Goal: Find specific page/section: Find specific page/section

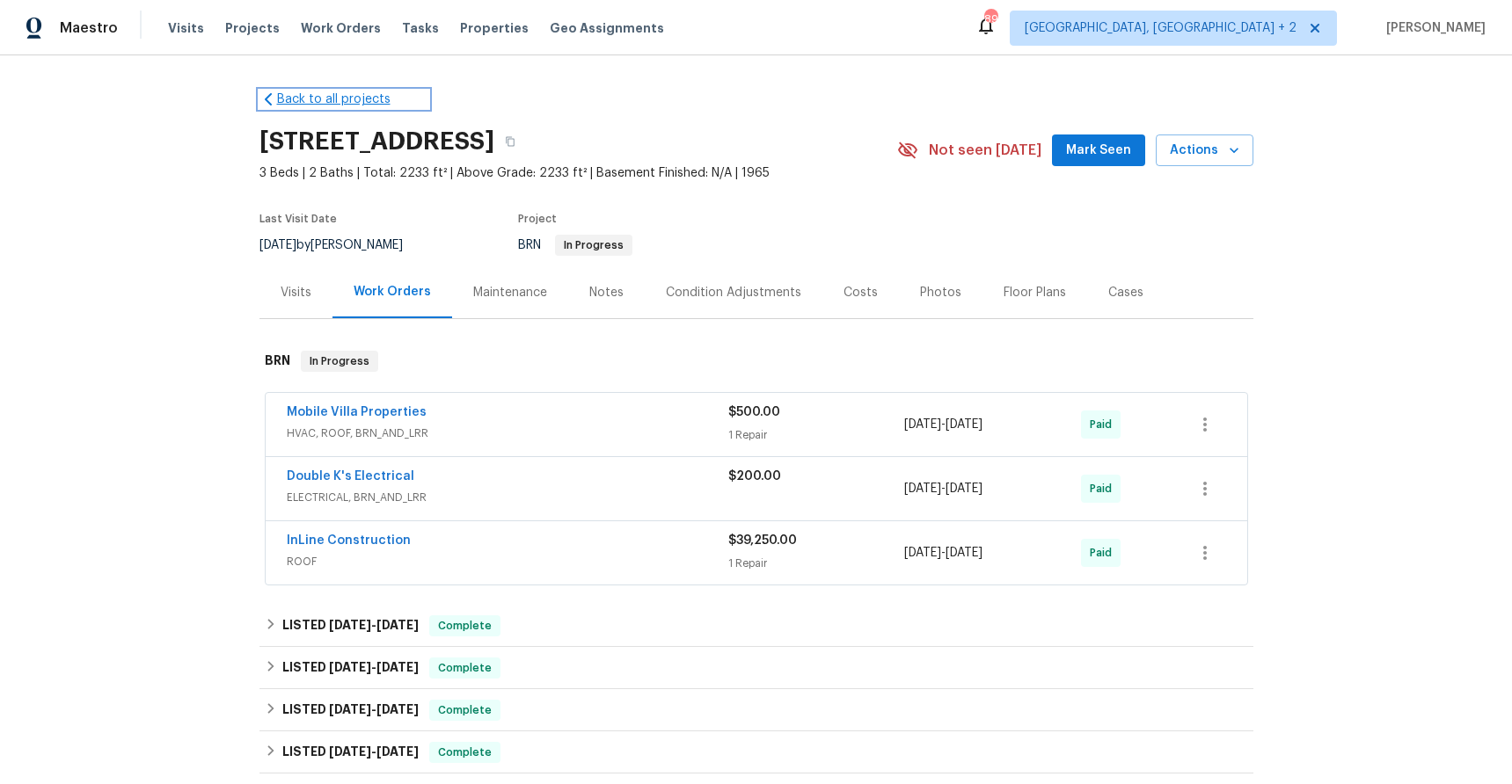
click at [314, 94] on link "Back to all projects" at bounding box center [343, 99] width 169 height 17
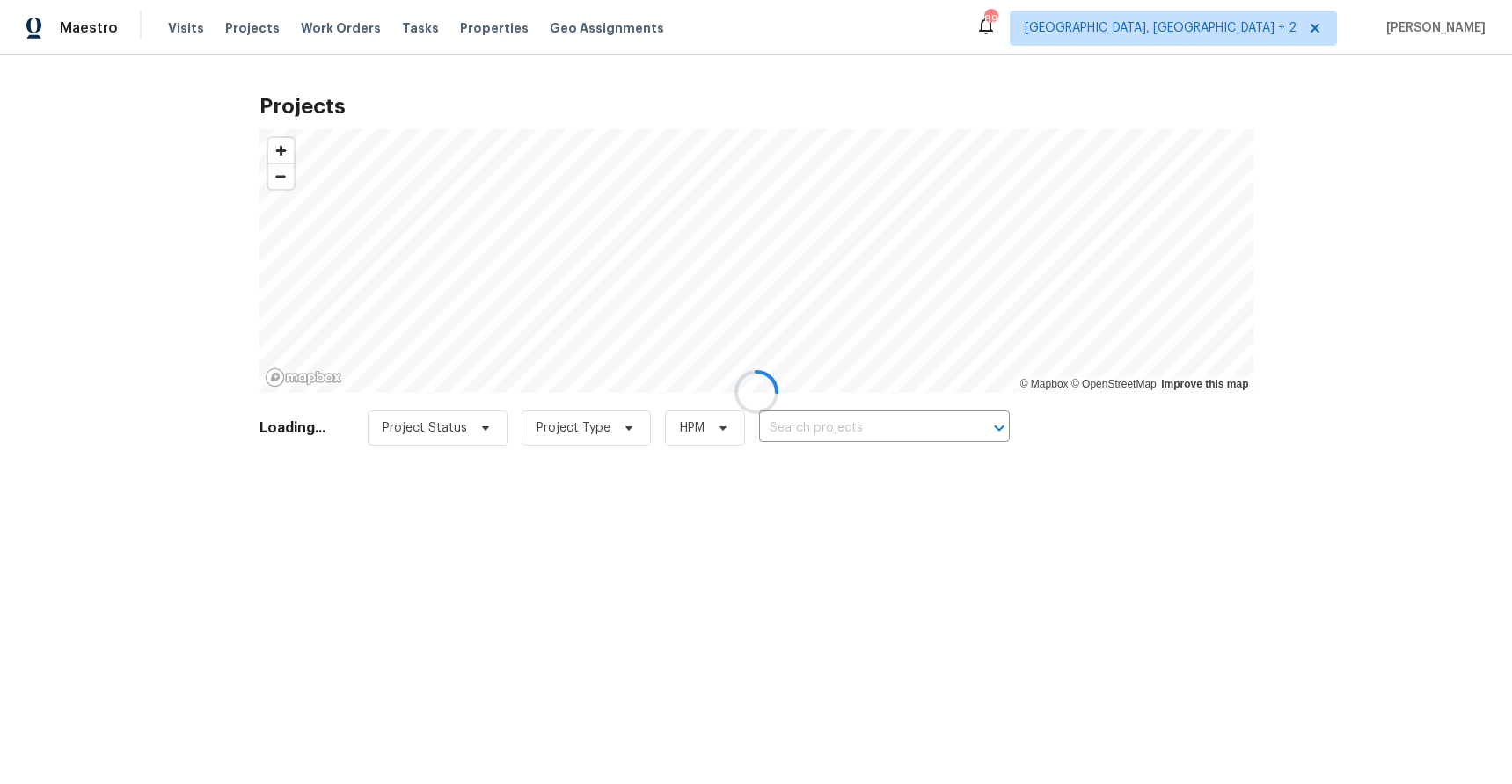
click at [443, 40] on div at bounding box center [756, 392] width 1512 height 784
click at [457, 31] on div at bounding box center [756, 392] width 1512 height 784
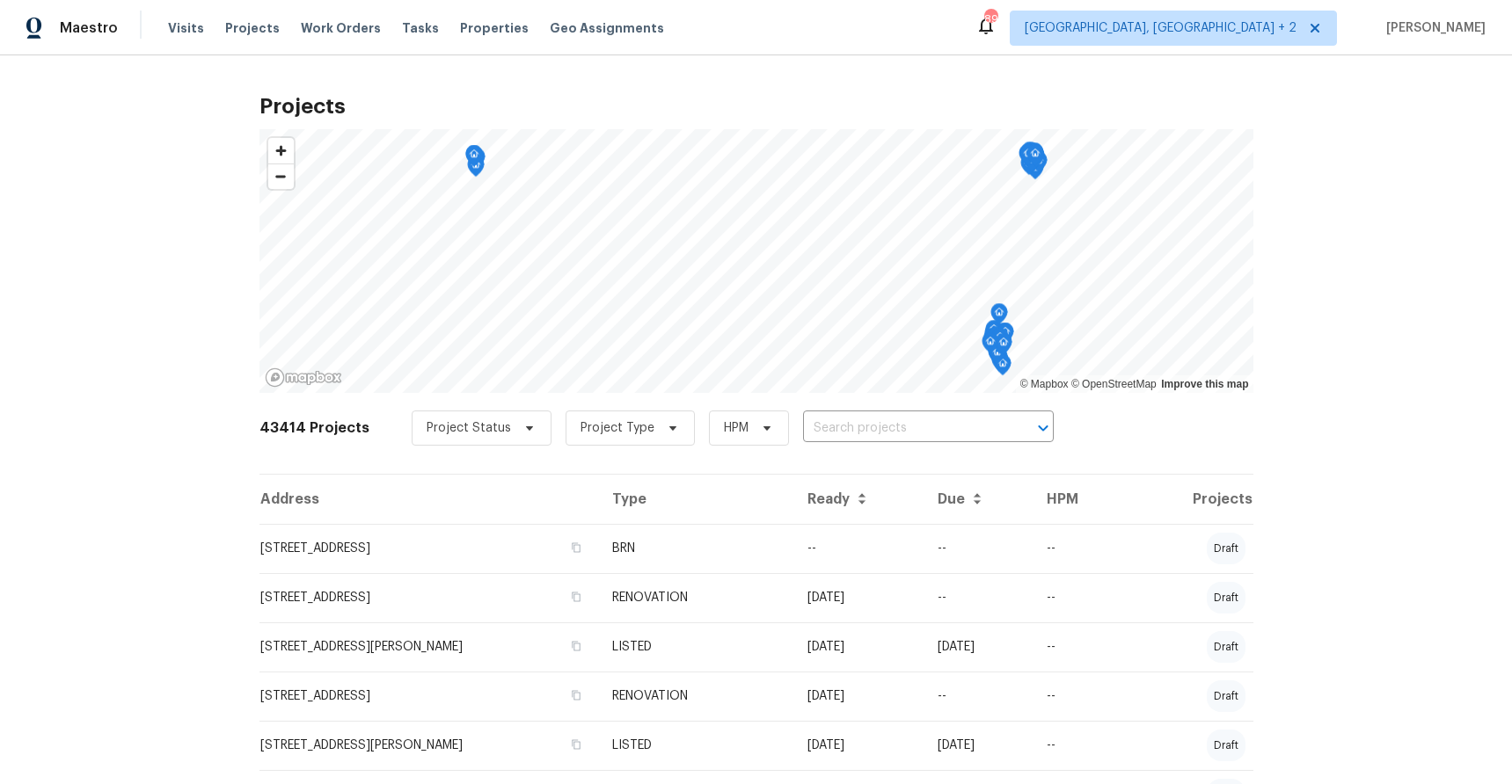
click at [470, 30] on span "Properties" at bounding box center [494, 28] width 69 height 17
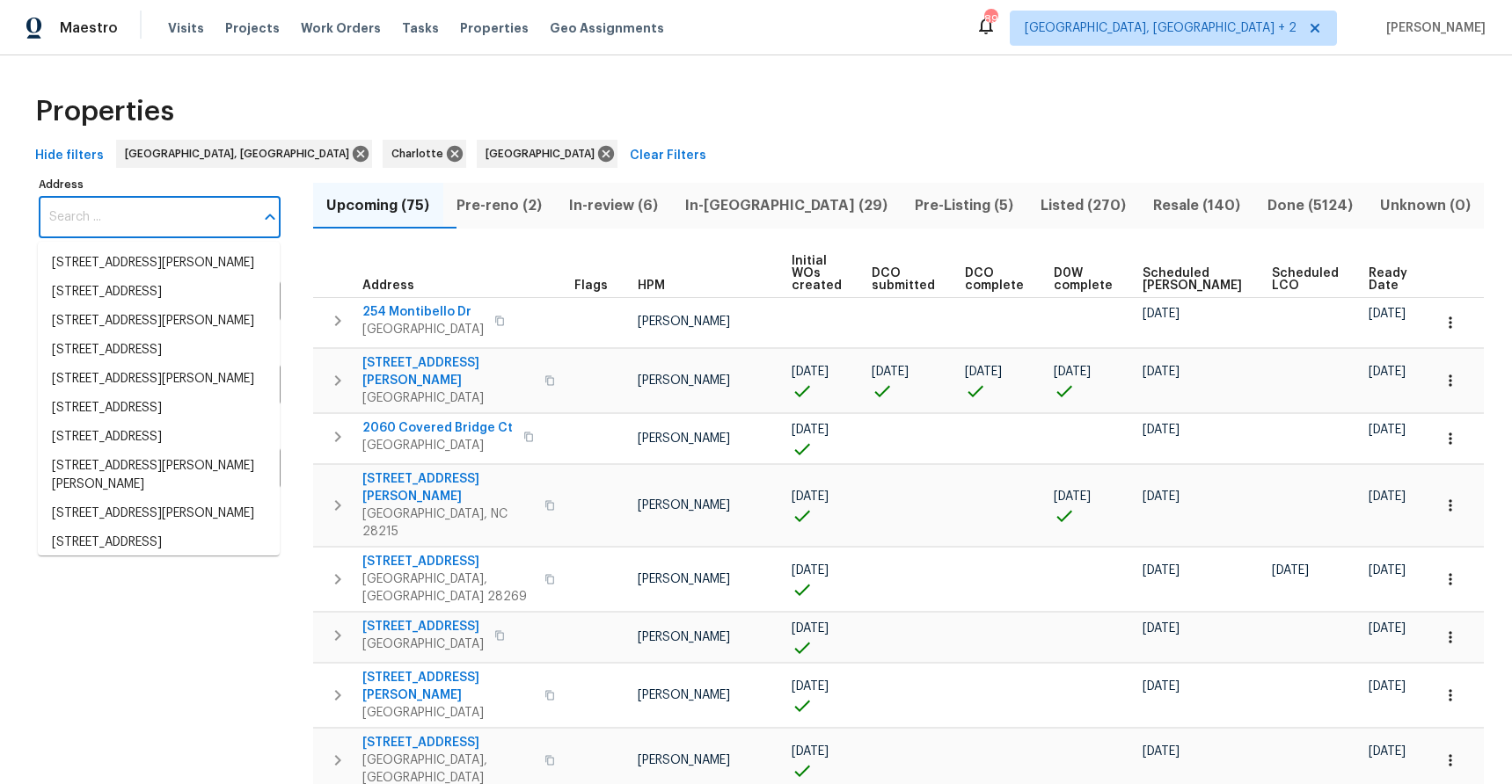
click at [154, 215] on input "Address" at bounding box center [147, 217] width 216 height 41
paste input "1YD321S8044J8"
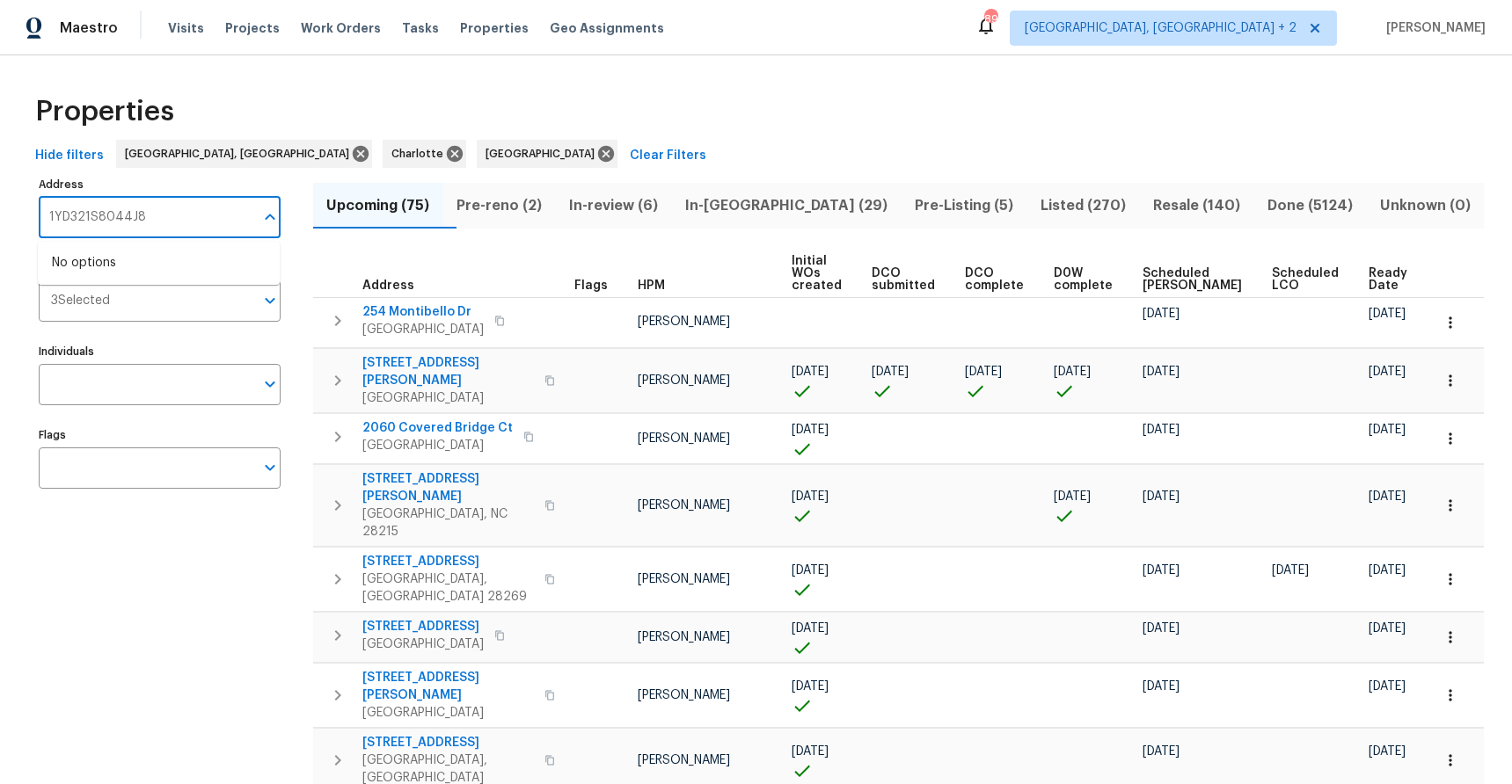
click at [157, 211] on input "1YD321S8044J8" at bounding box center [147, 217] width 216 height 41
paste input "3009 Drake Dr, Orlando, FL 32810"
type input "3009 Drake Dr, Orlando, FL 32810"
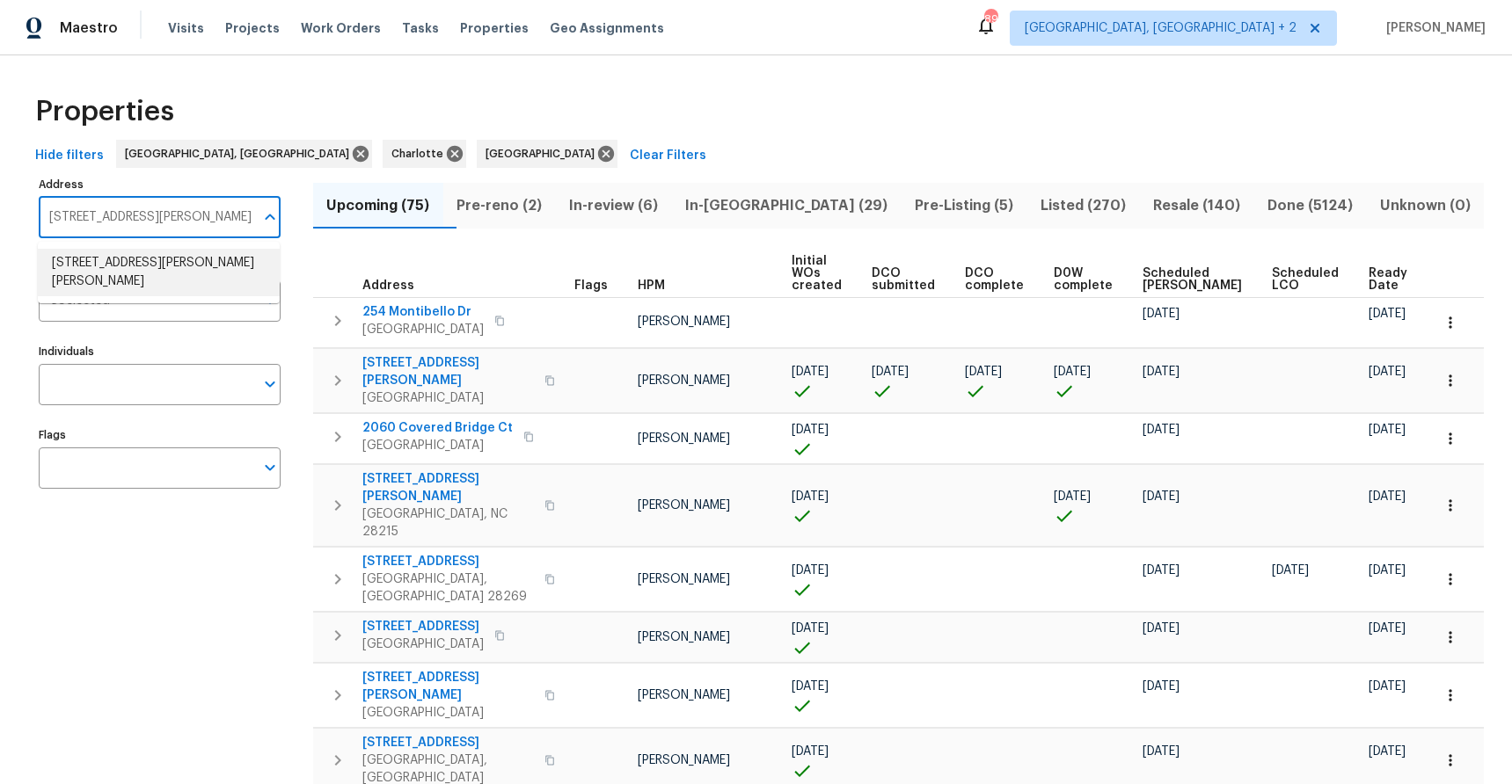
click at [155, 264] on li "3009 Drake Dr Orlando FL 32810" at bounding box center [159, 273] width 242 height 48
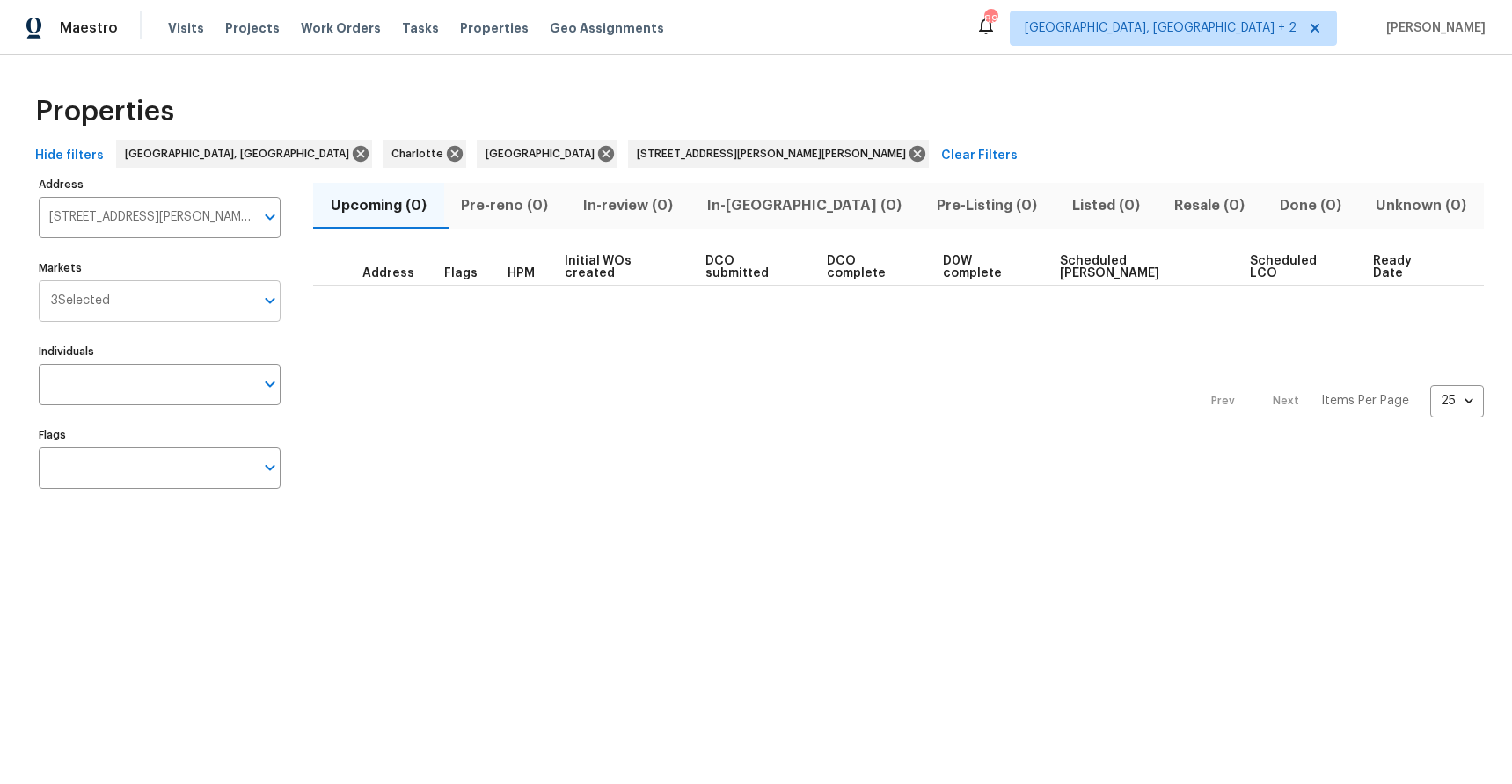
click at [268, 309] on icon "Open" at bounding box center [270, 300] width 21 height 21
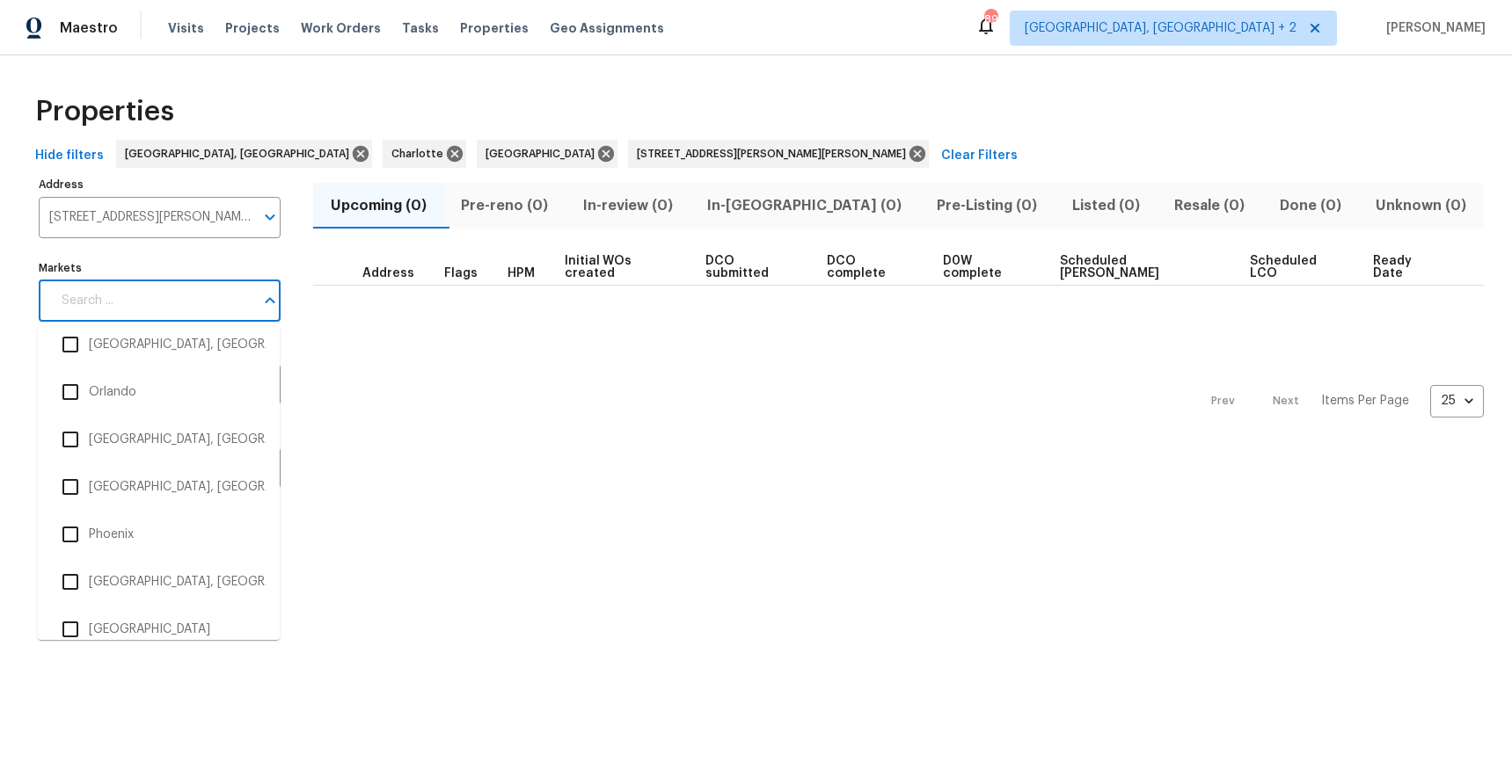
scroll to position [2513, 0]
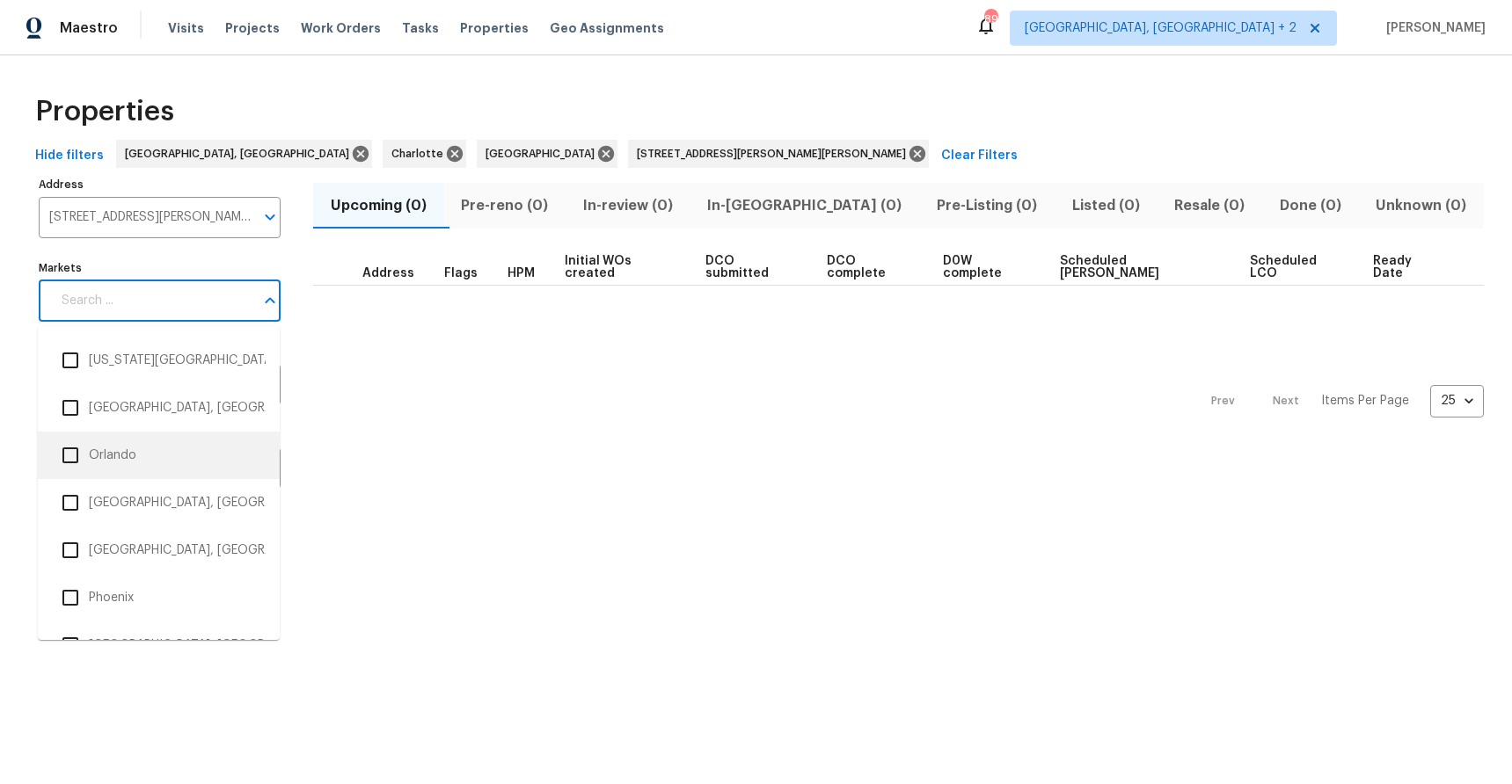
click at [115, 461] on li "Orlando" at bounding box center [158, 455] width 214 height 37
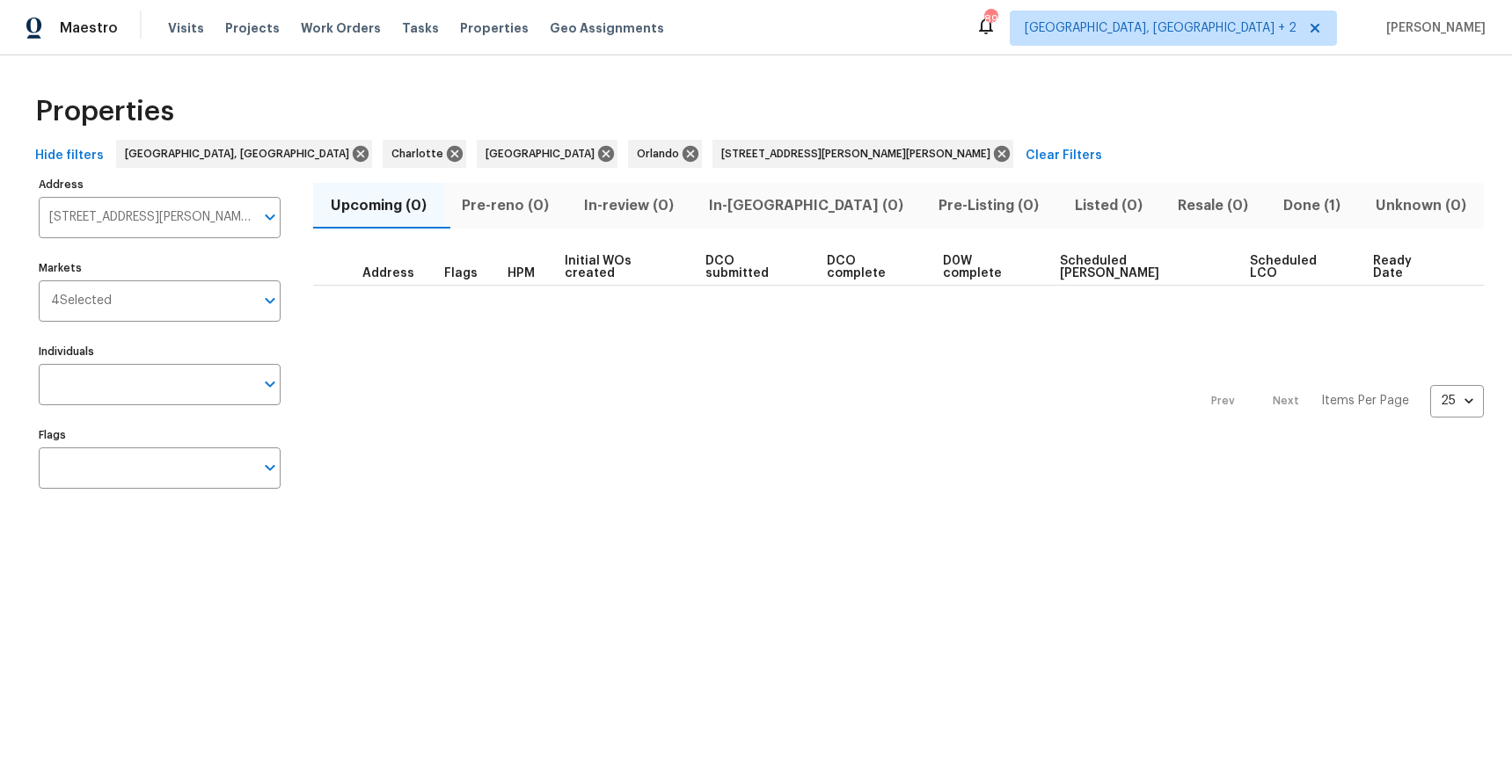
click at [1276, 210] on span "Done (1)" at bounding box center [1312, 206] width 72 height 25
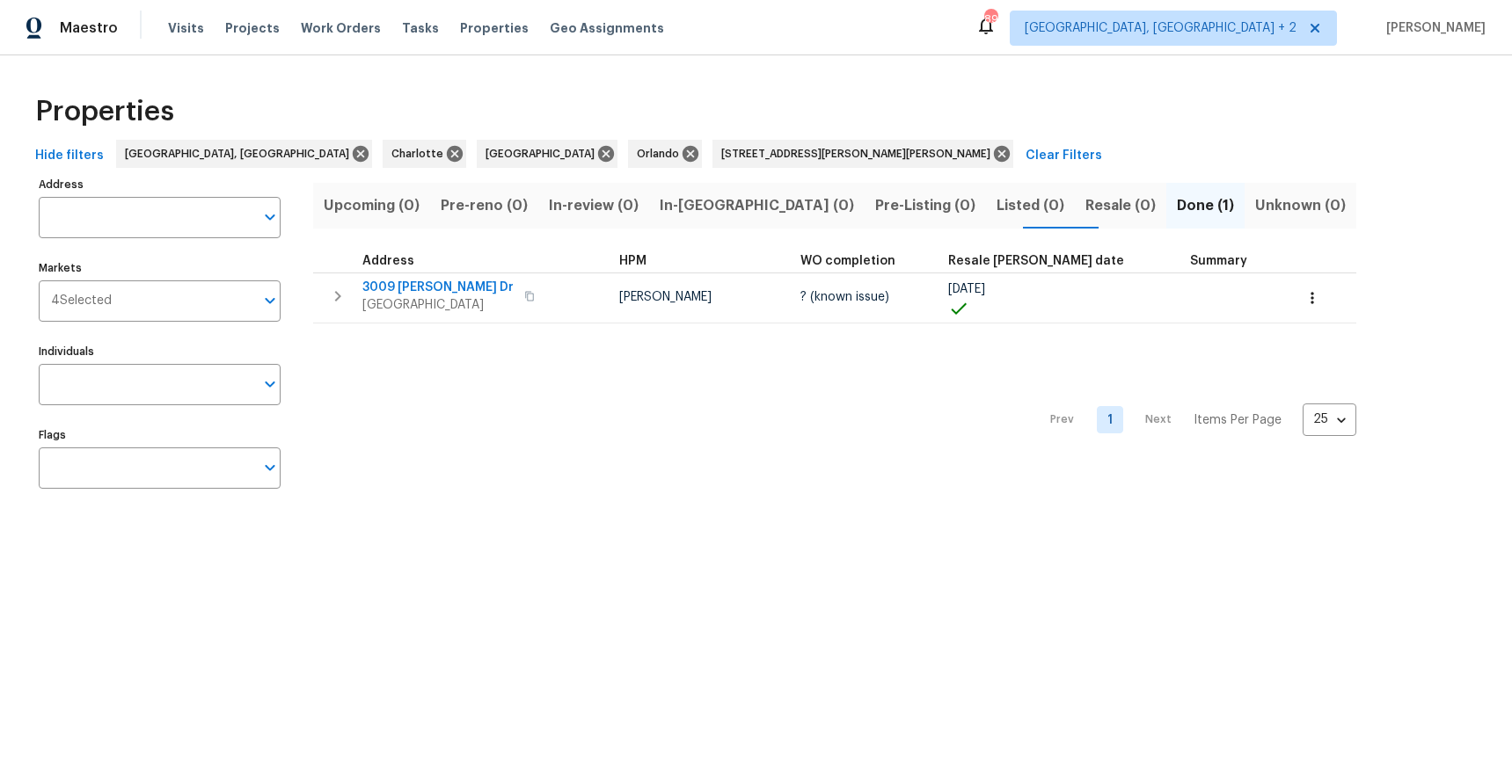
type input "3009 Drake Dr Orlando FL 32810"
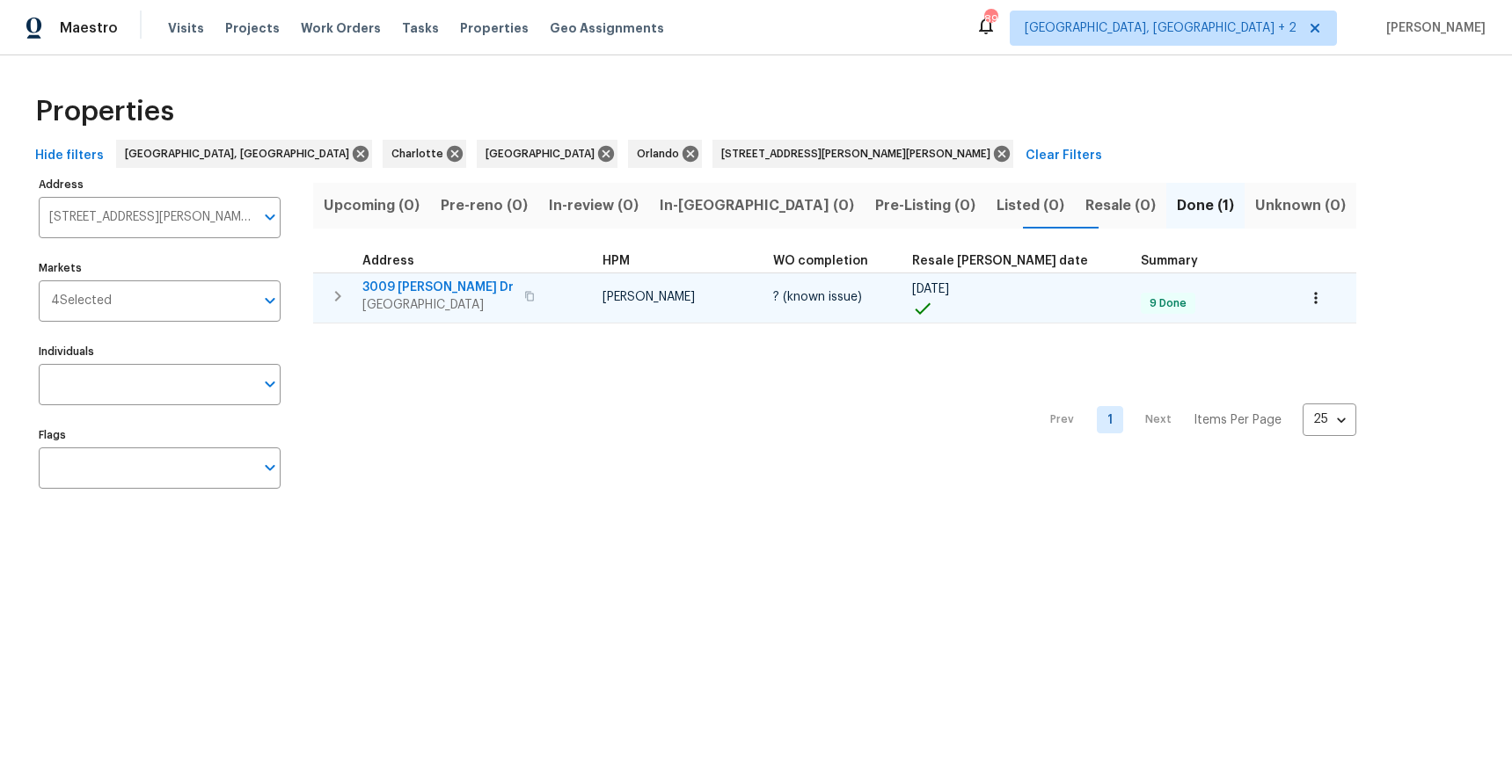
click at [394, 291] on span "3009 Drake Dr" at bounding box center [438, 287] width 152 height 17
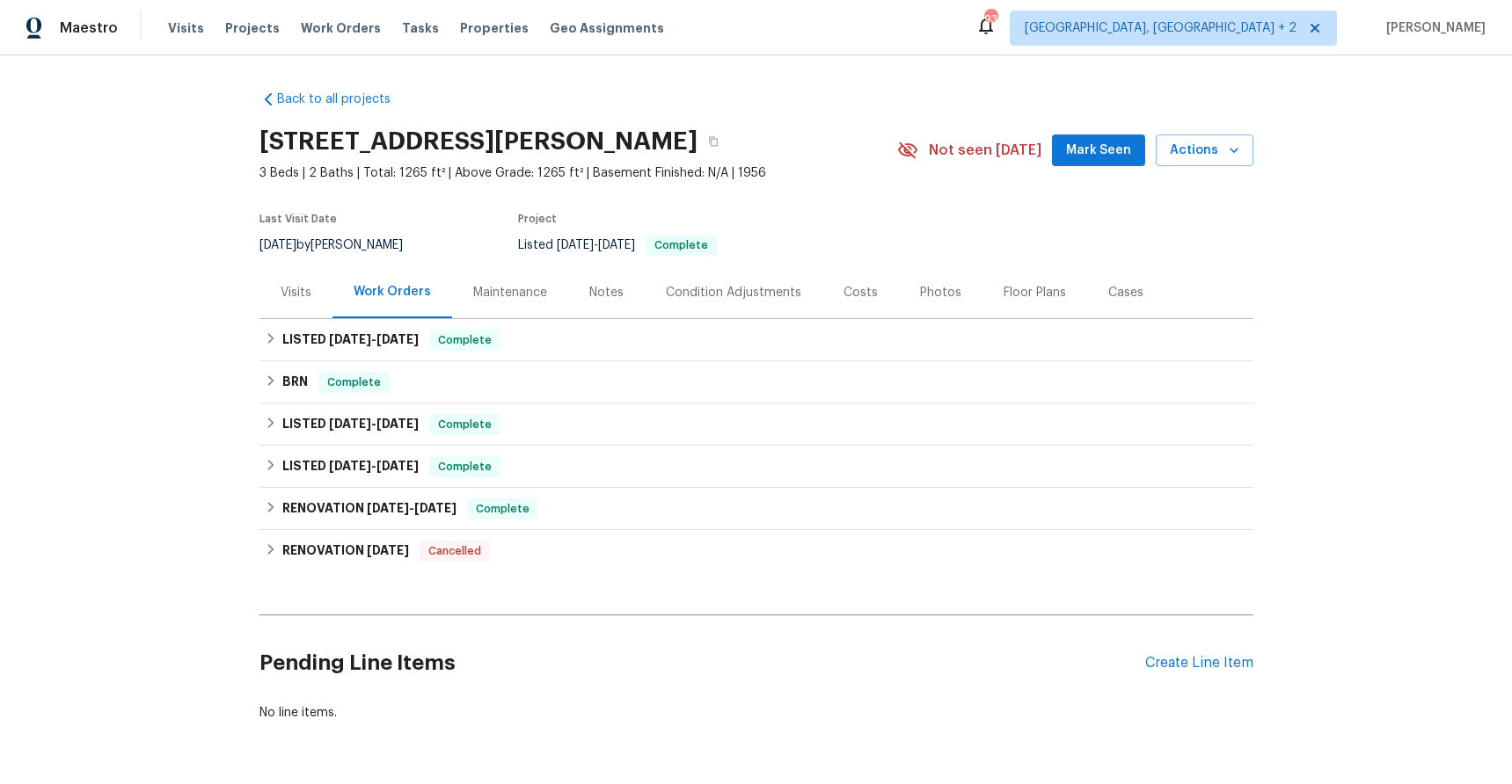
click at [871, 296] on div "Costs" at bounding box center [860, 292] width 76 height 52
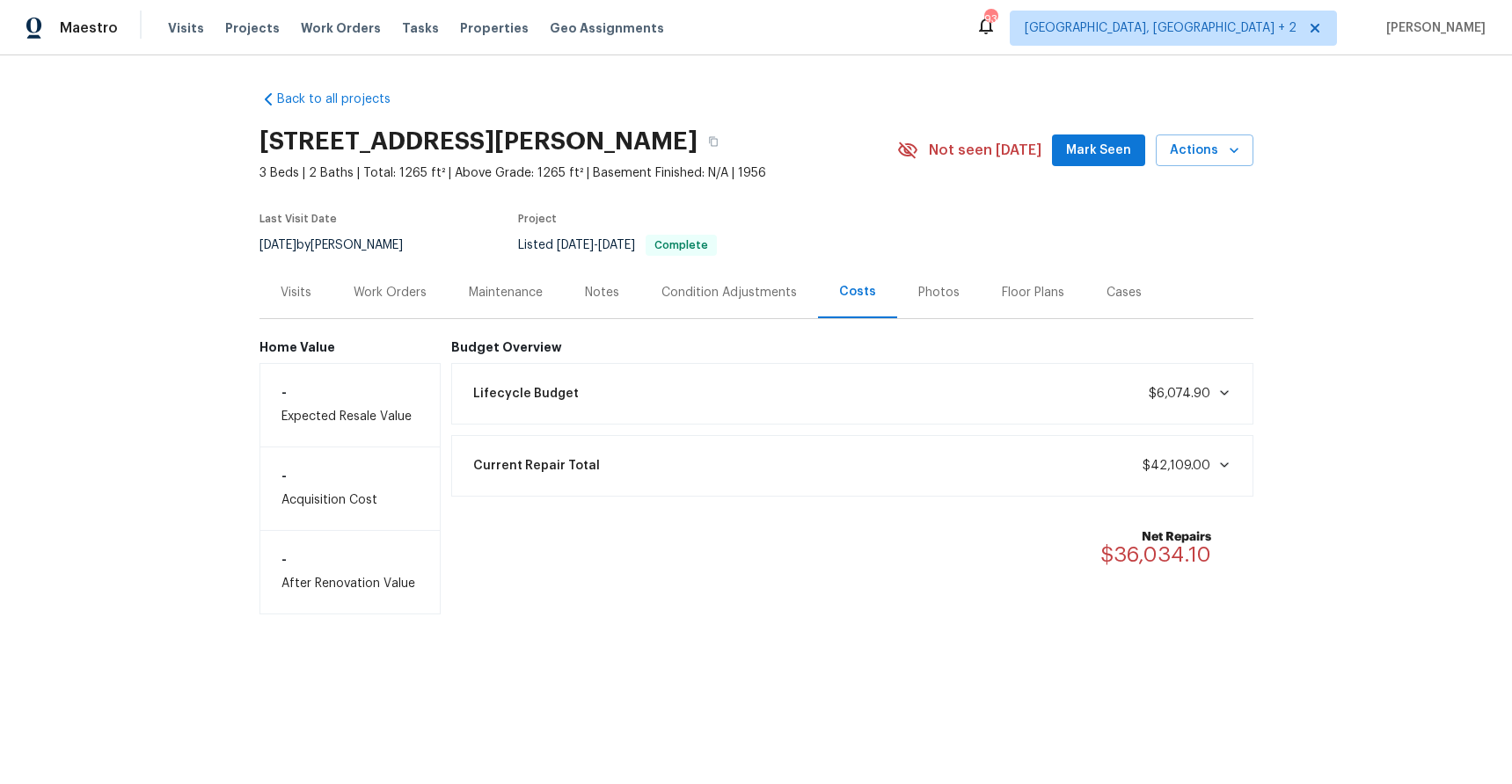
click at [1210, 458] on span at bounding box center [1220, 464] width 21 height 14
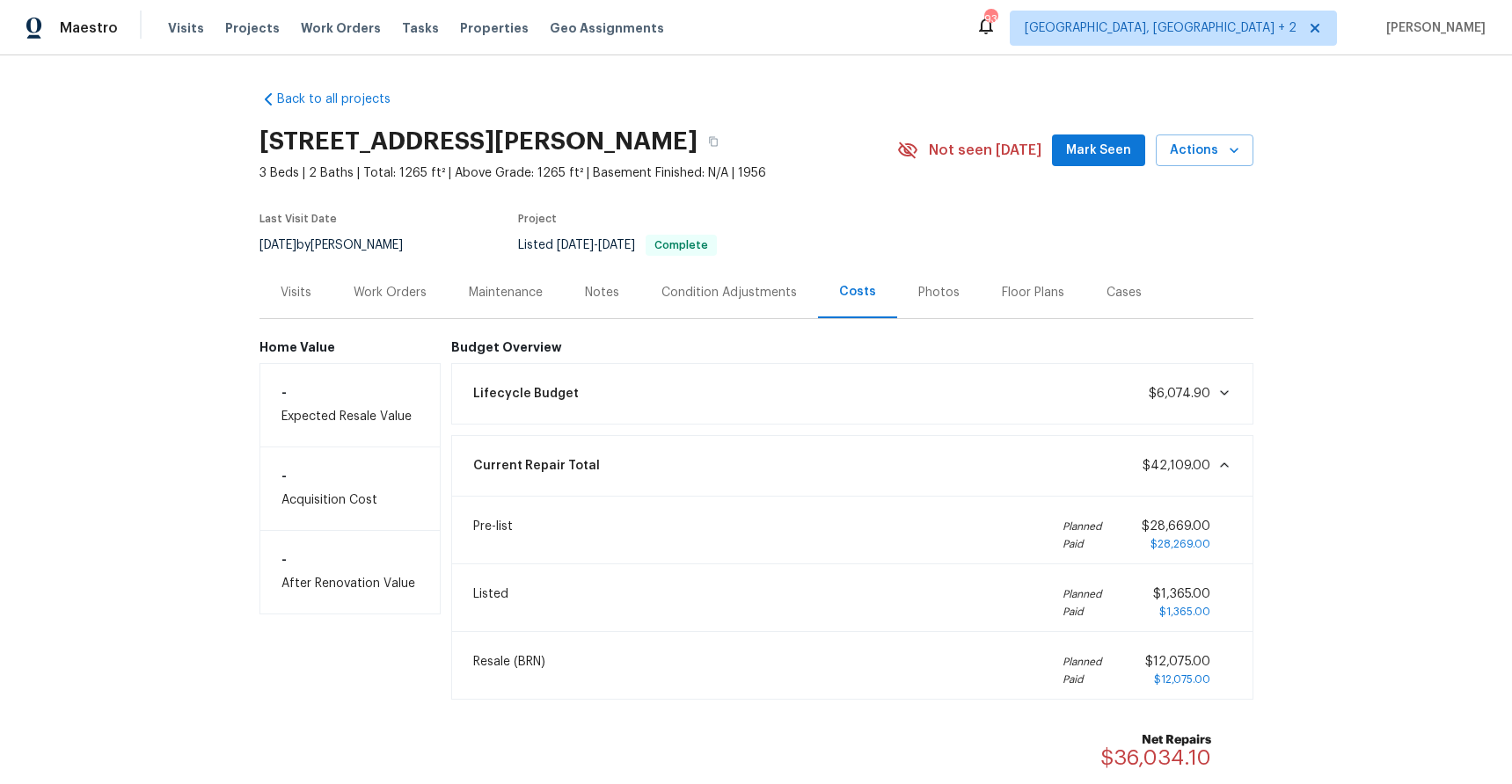
click at [1192, 663] on span "$12,075.00" at bounding box center [1177, 662] width 65 height 12
drag, startPoint x: 1192, startPoint y: 663, endPoint x: 1151, endPoint y: 663, distance: 41.0
click at [1151, 663] on span "$12,075.00" at bounding box center [1177, 662] width 65 height 12
click at [383, 296] on div "Work Orders" at bounding box center [390, 293] width 73 height 17
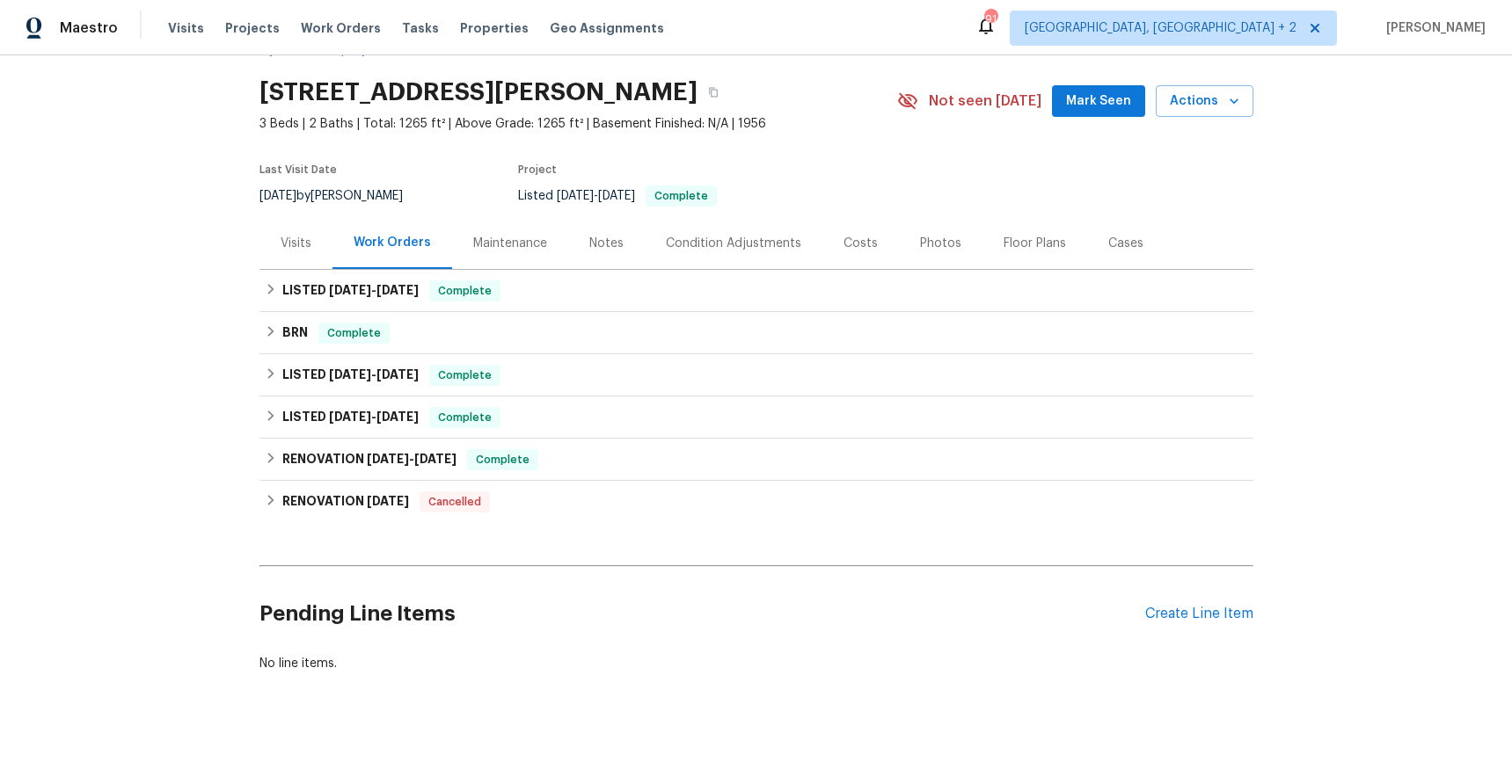
scroll to position [71, 0]
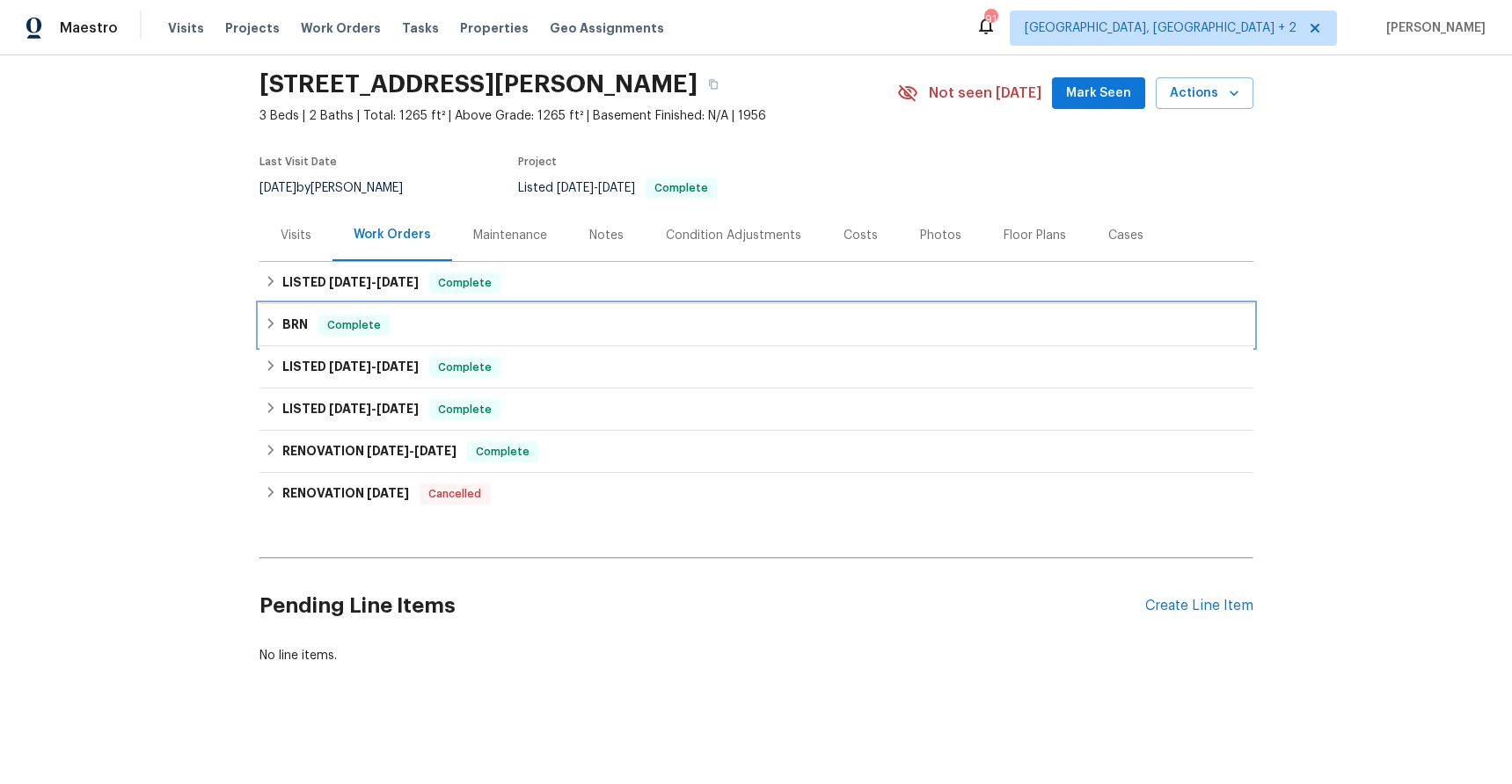
click at [267, 319] on icon at bounding box center [270, 323] width 6 height 10
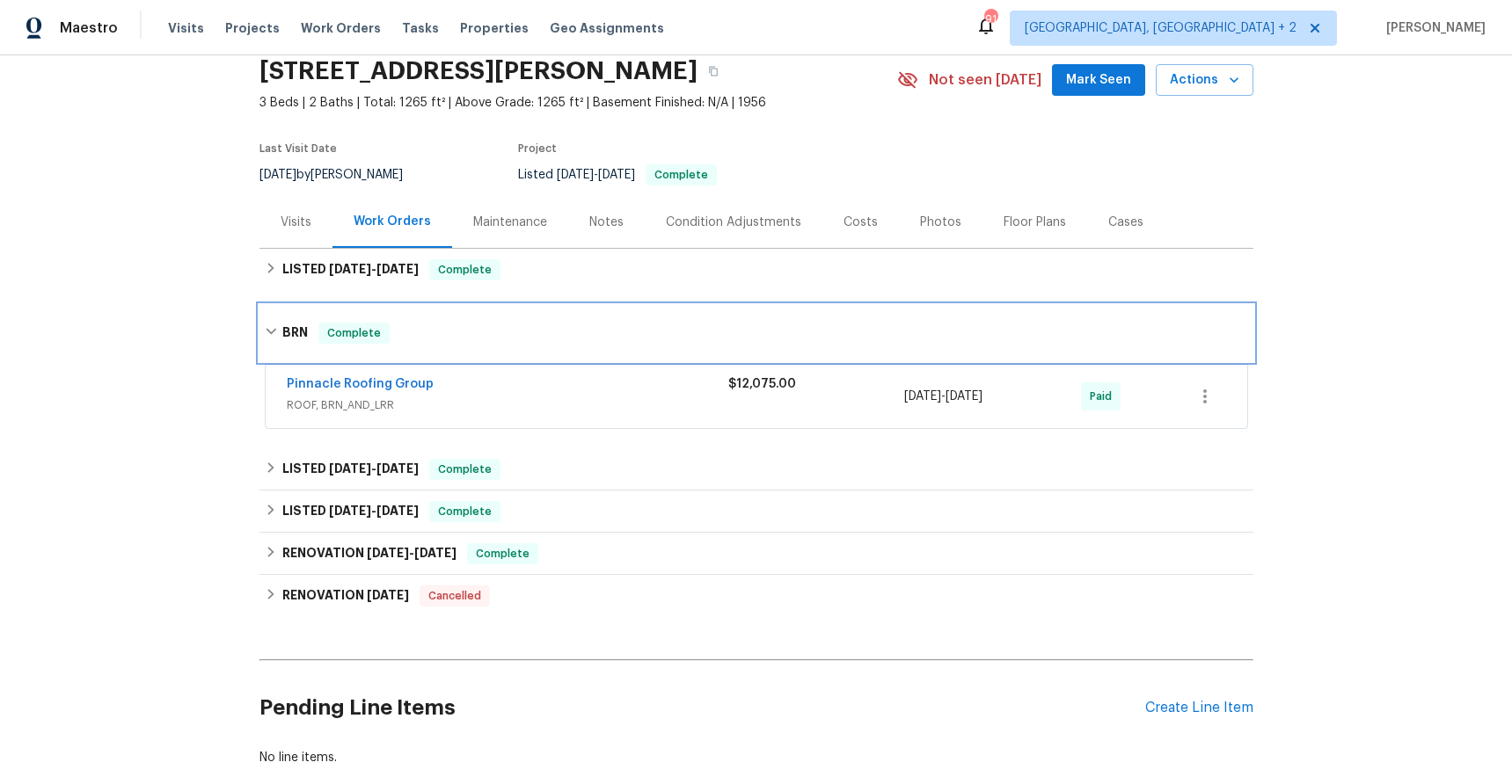
click at [263, 314] on div "BRN Complete" at bounding box center [756, 333] width 994 height 56
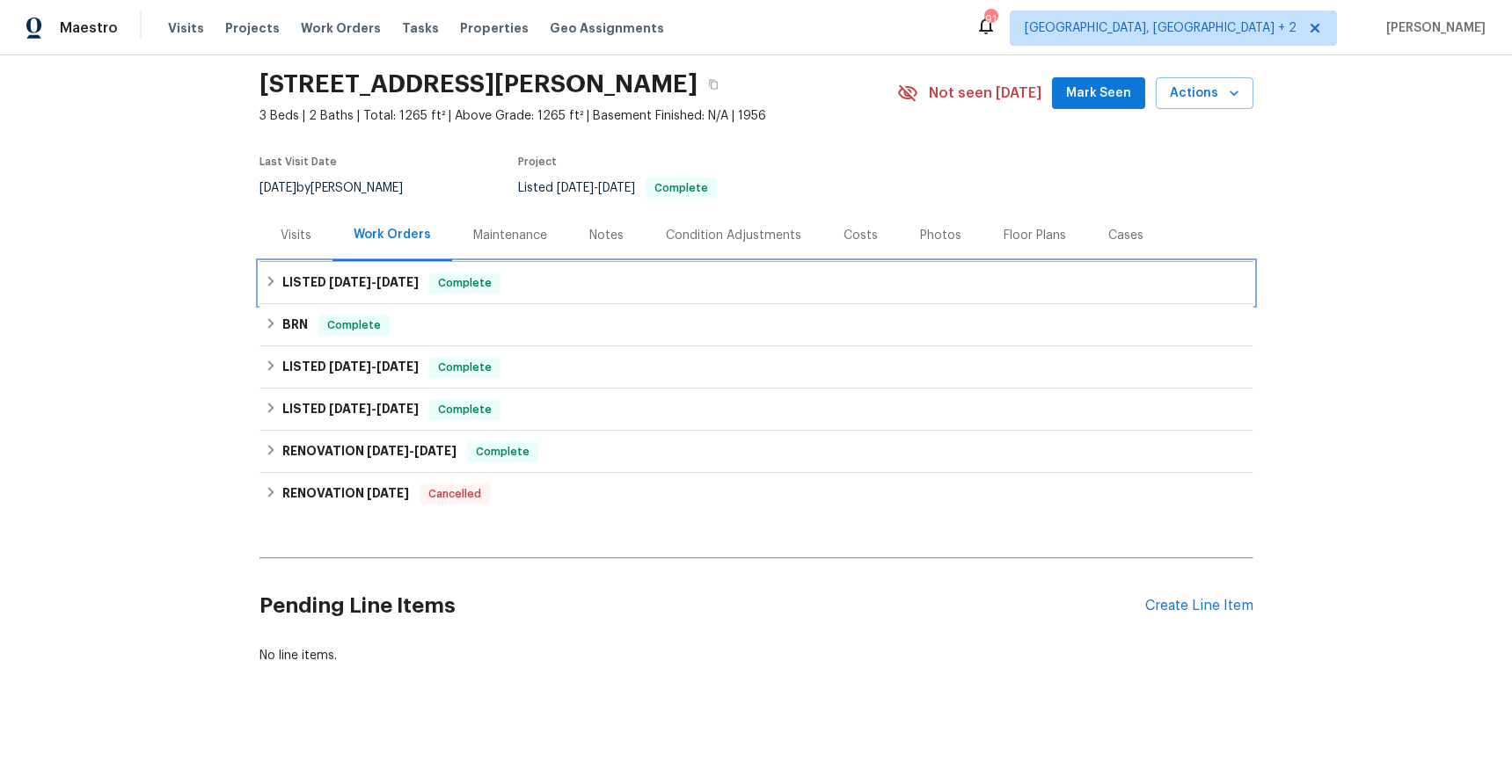
click at [267, 276] on icon at bounding box center [270, 280] width 6 height 10
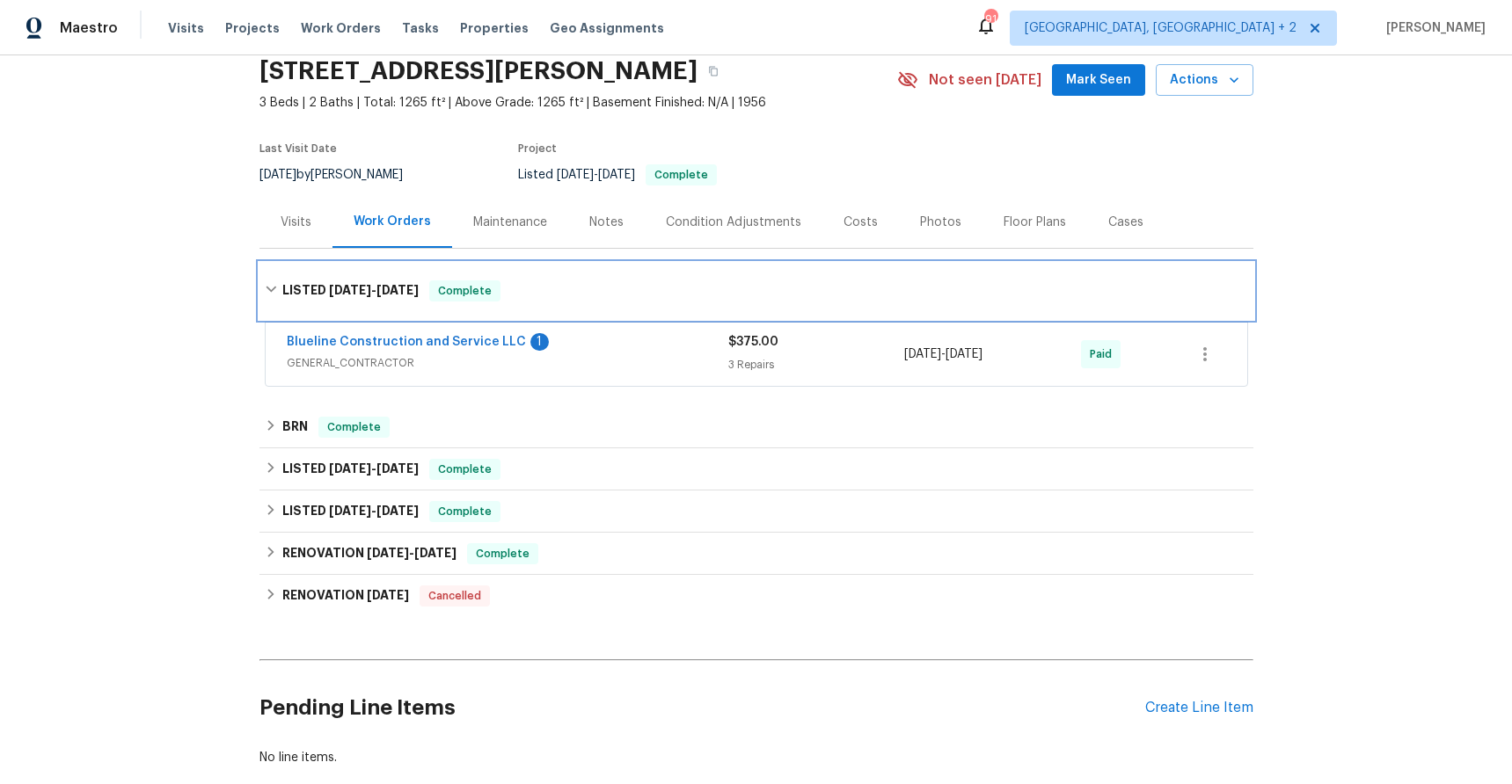
click at [264, 285] on icon at bounding box center [270, 289] width 12 height 12
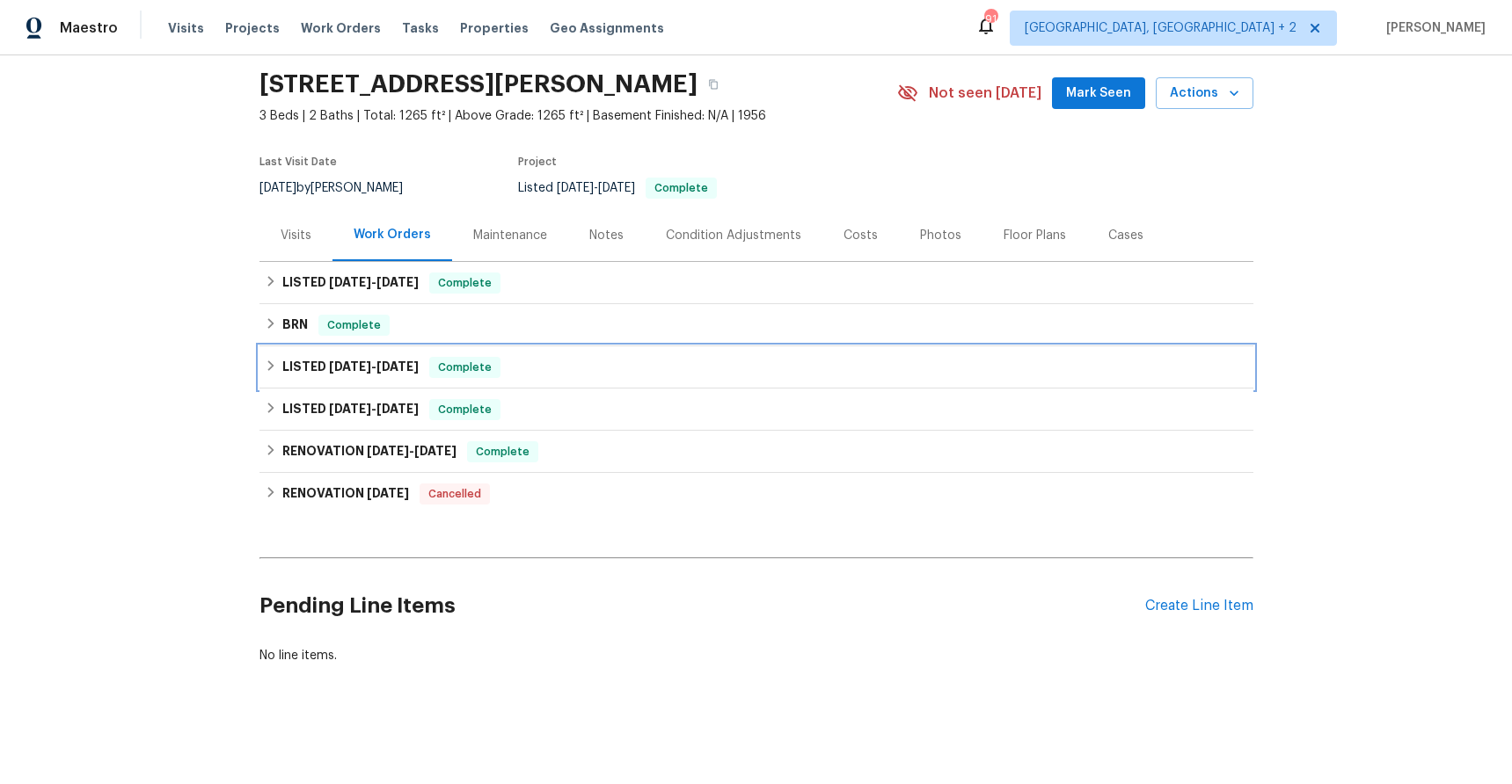
click at [266, 360] on icon at bounding box center [270, 365] width 12 height 12
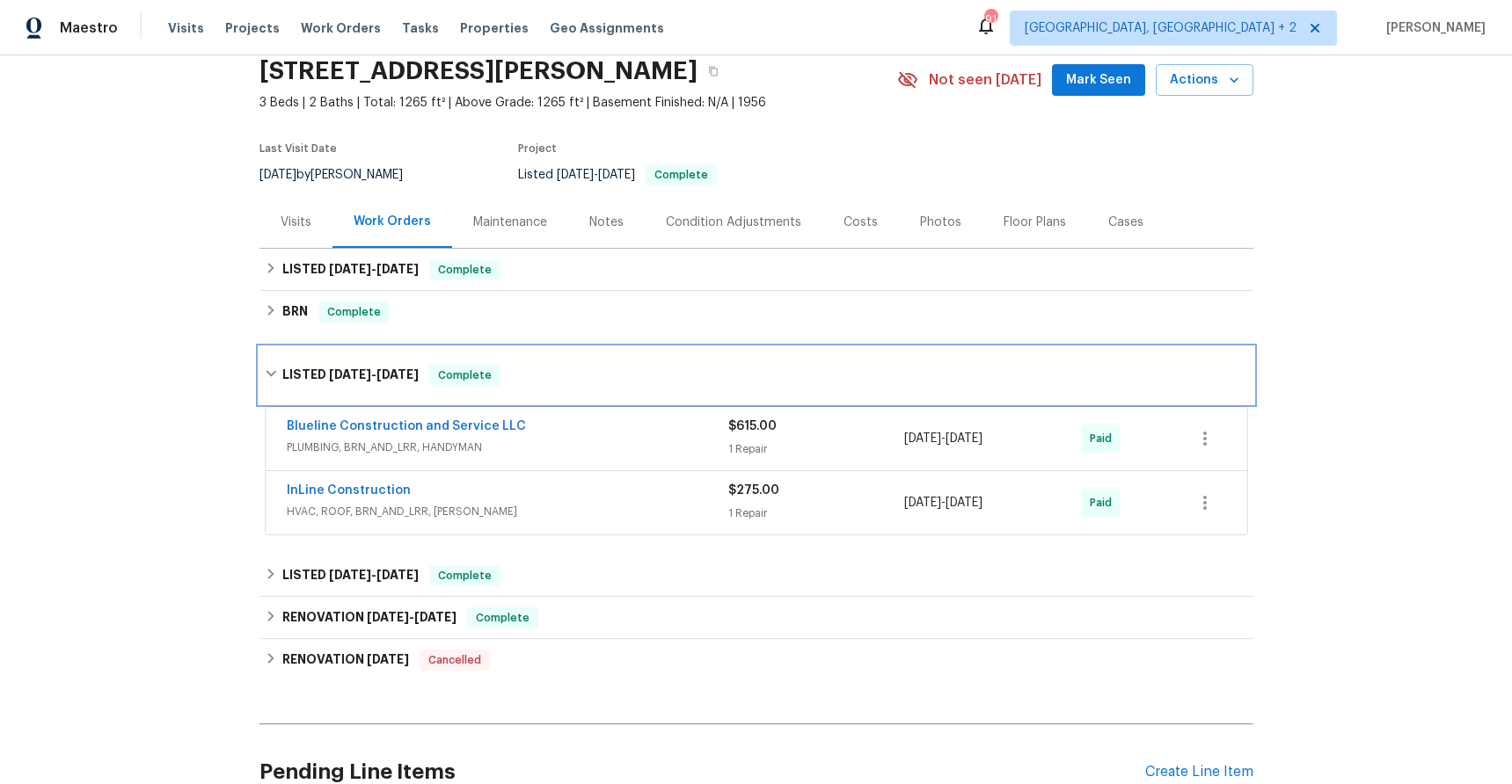
click at [266, 364] on div "LISTED 6/21/24 - 6/25/24 Complete" at bounding box center [756, 375] width 994 height 56
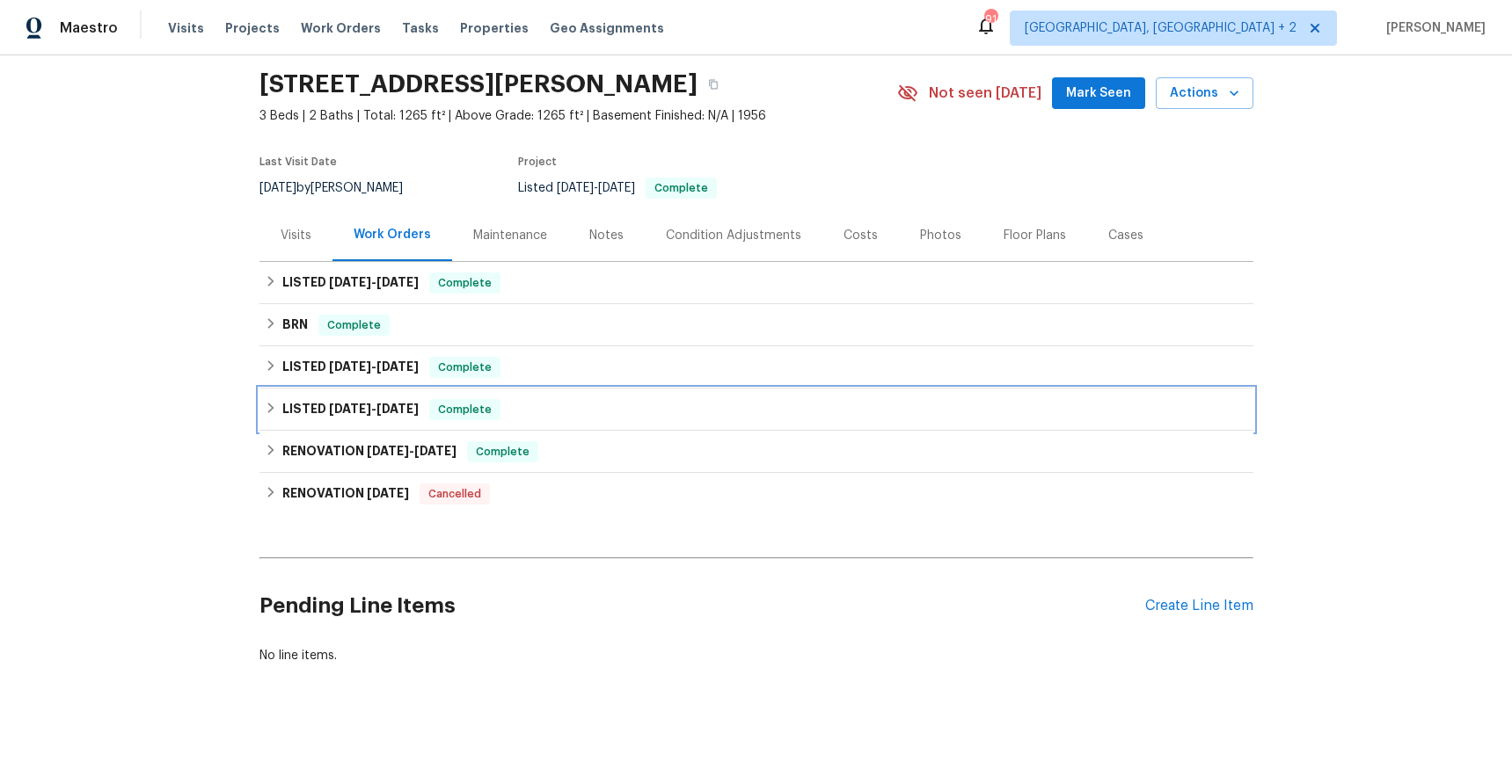
click at [266, 402] on icon at bounding box center [270, 407] width 12 height 12
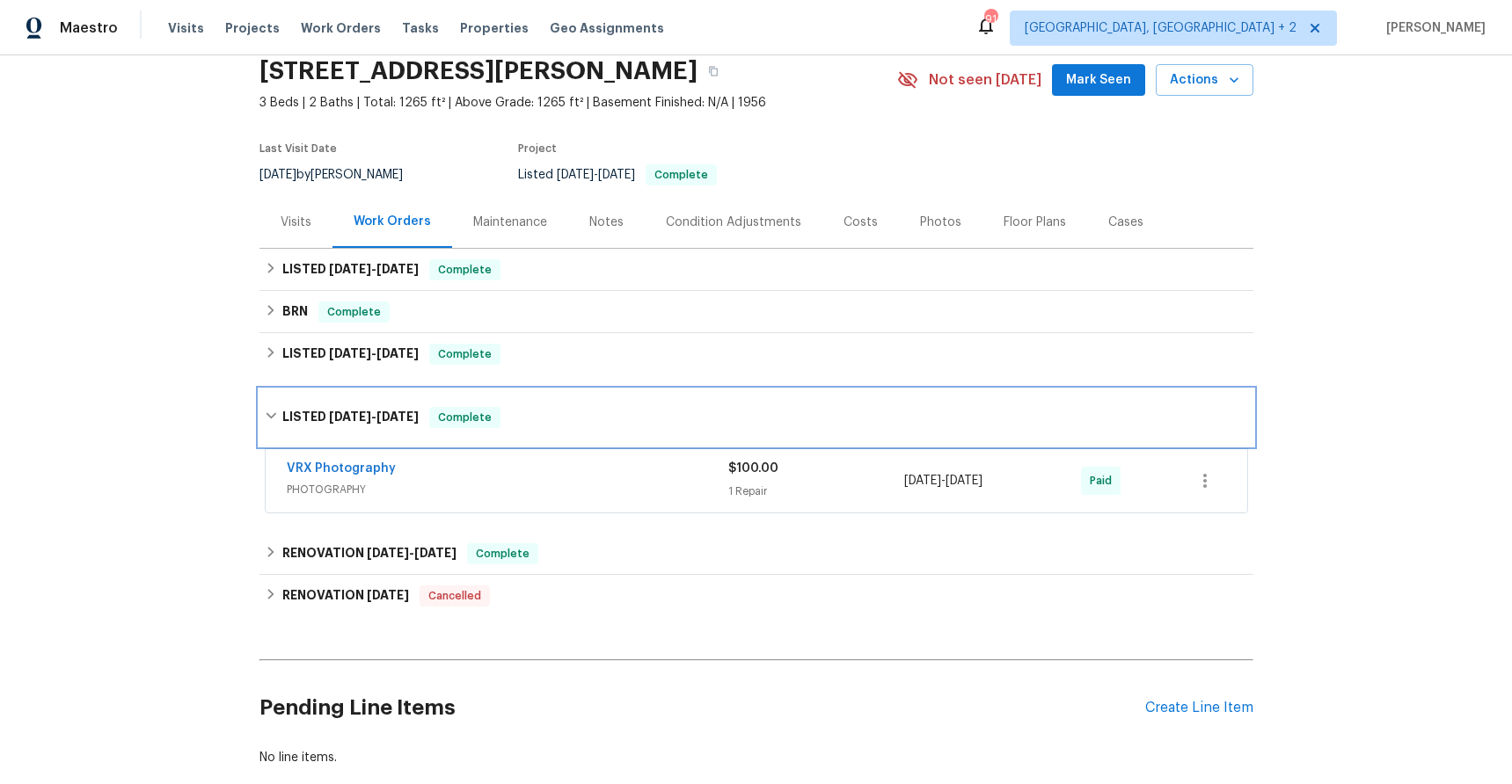
click at [266, 400] on div "LISTED 6/3/24 - 6/4/24 Complete" at bounding box center [756, 417] width 994 height 56
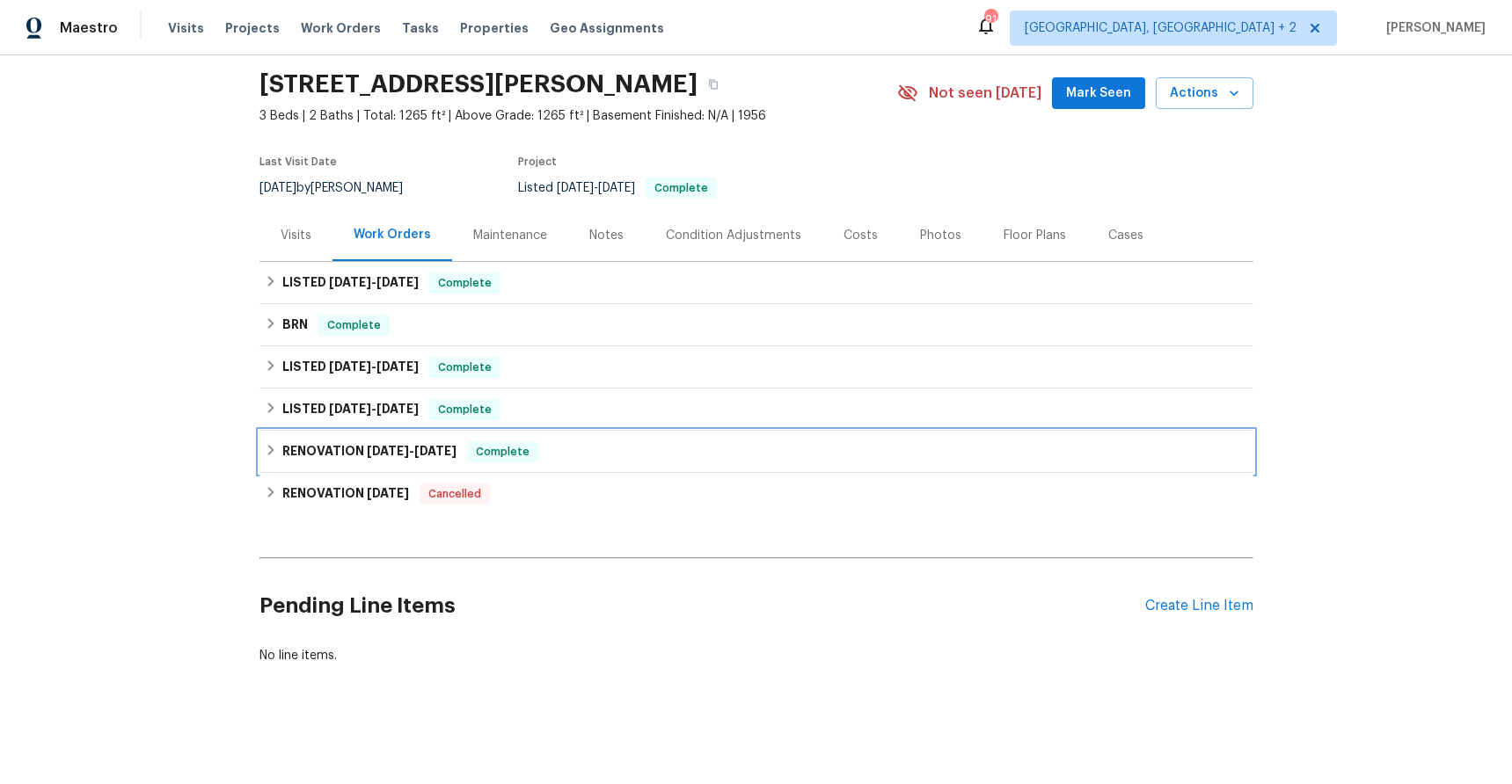
click at [264, 444] on icon at bounding box center [270, 450] width 12 height 12
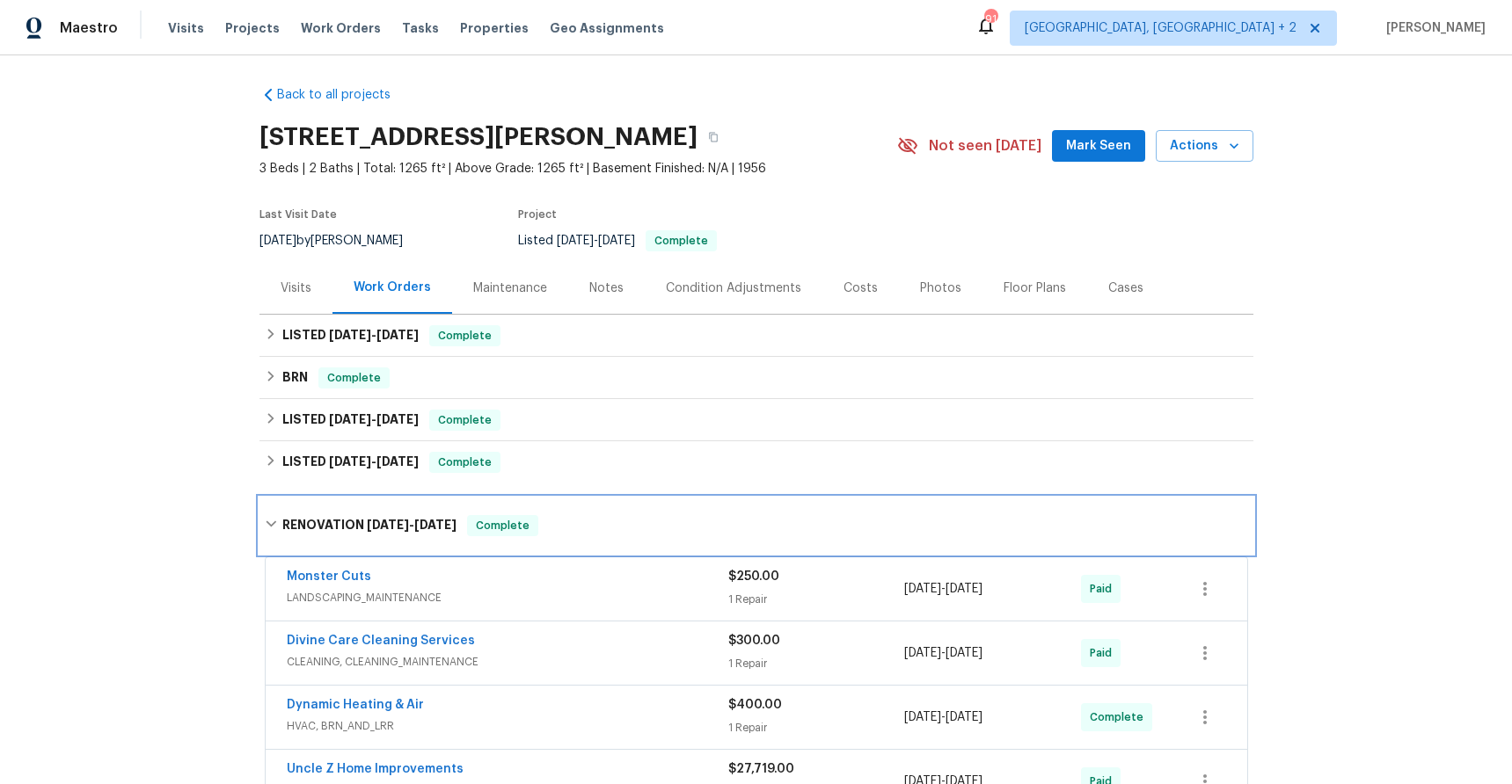
scroll to position [0, 0]
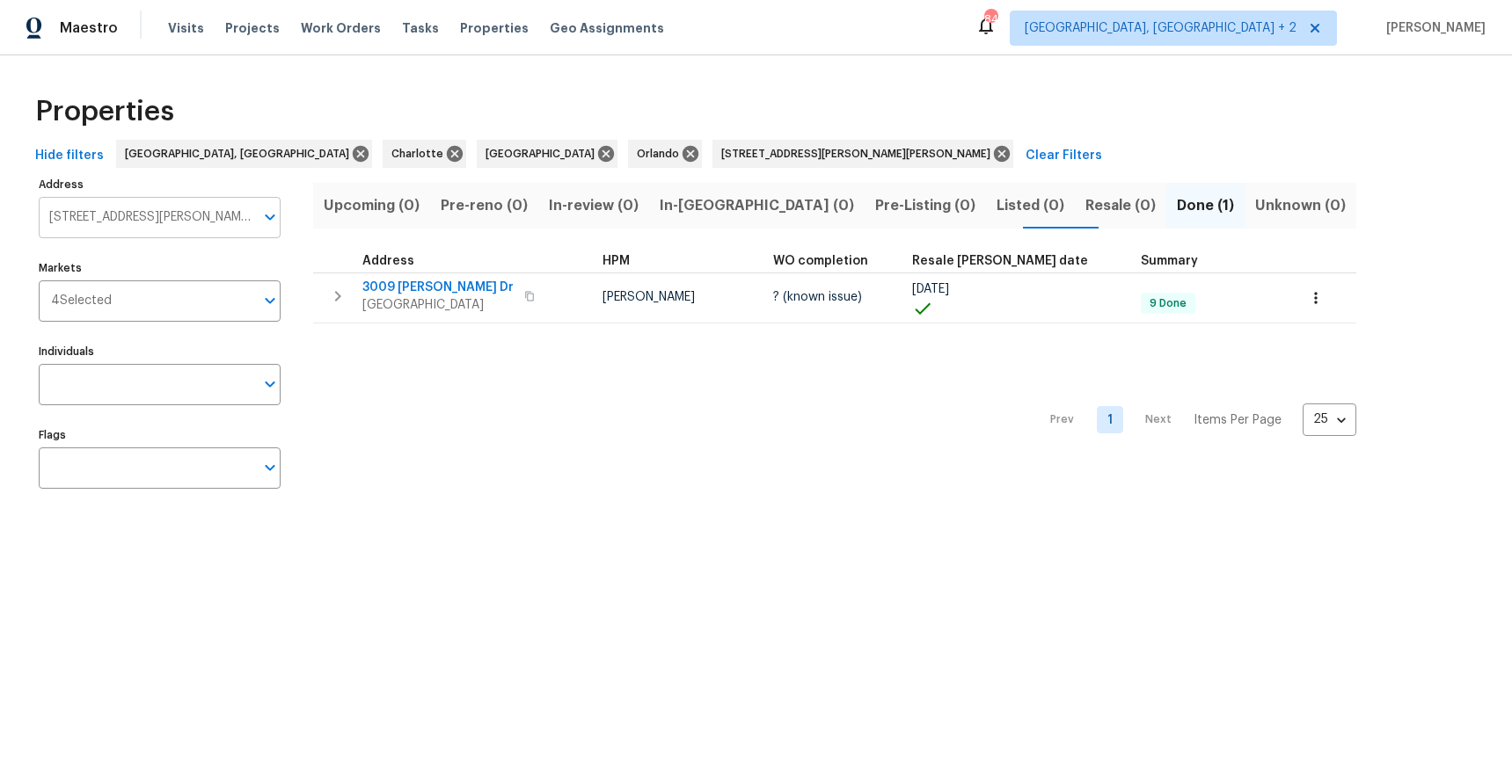
click at [145, 217] on input "[STREET_ADDRESS][PERSON_NAME][PERSON_NAME]" at bounding box center [147, 217] width 216 height 41
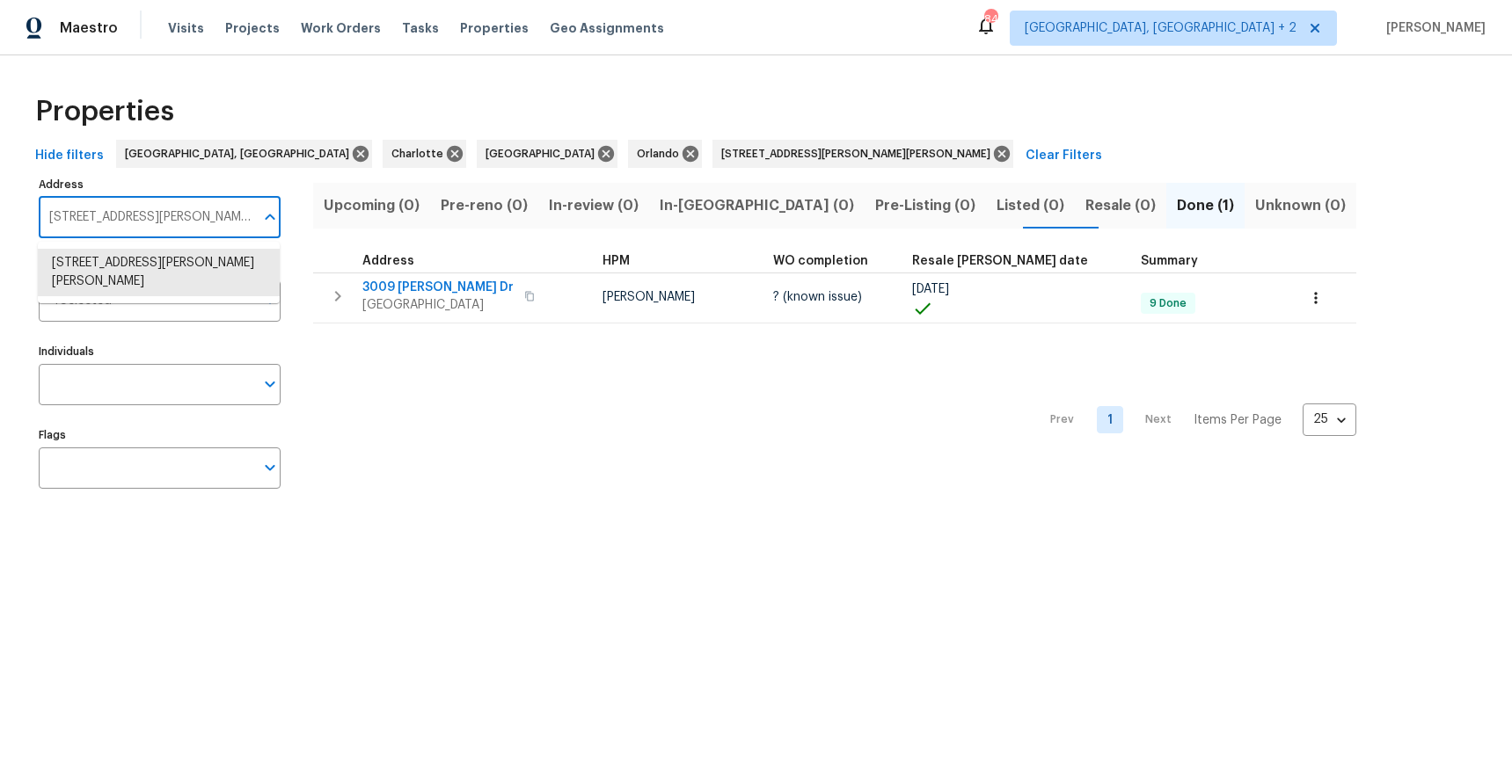
click at [145, 217] on input "[STREET_ADDRESS][PERSON_NAME][PERSON_NAME]" at bounding box center [147, 217] width 216 height 41
paste input "119 Summer View Cir, Winter Haven, FL 3388"
type input "119 Summer View Cir, Winter Haven, FL 33880"
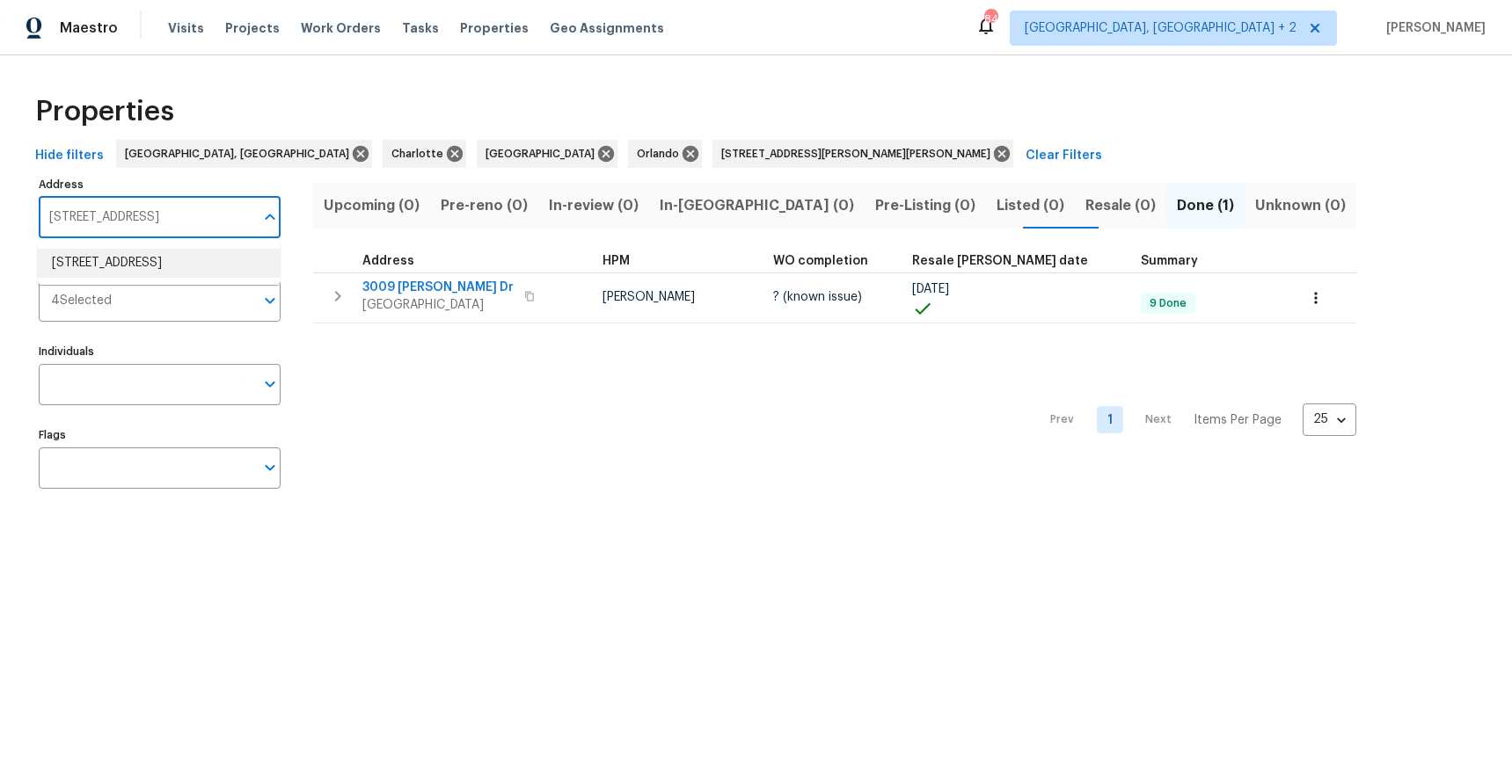
click at [163, 265] on li "119 Summer View Cir Winter Haven FL 33880" at bounding box center [159, 263] width 242 height 29
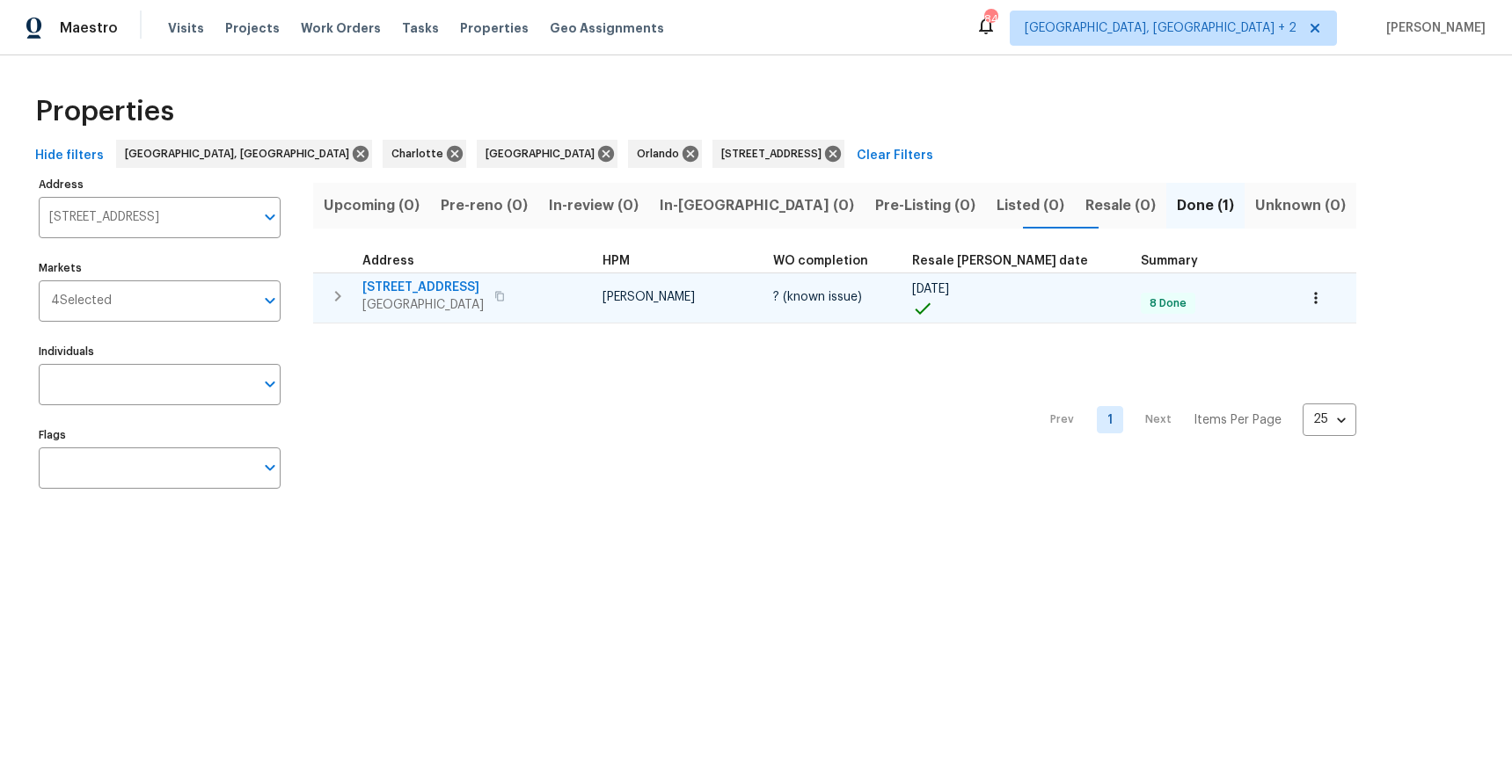
click at [461, 285] on span "119 Summer View Cir" at bounding box center [423, 287] width 121 height 17
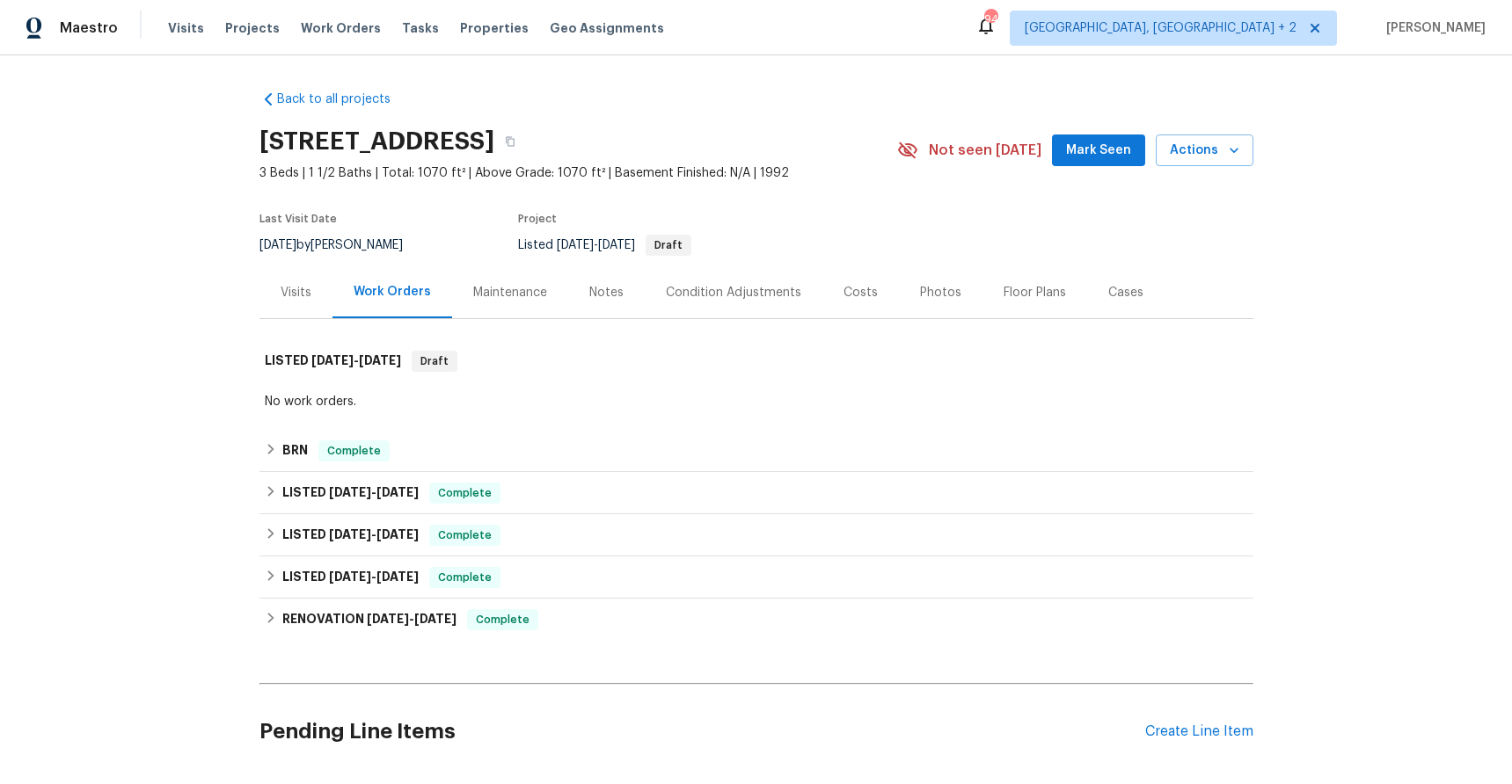
click at [846, 298] on div "Costs" at bounding box center [860, 293] width 34 height 17
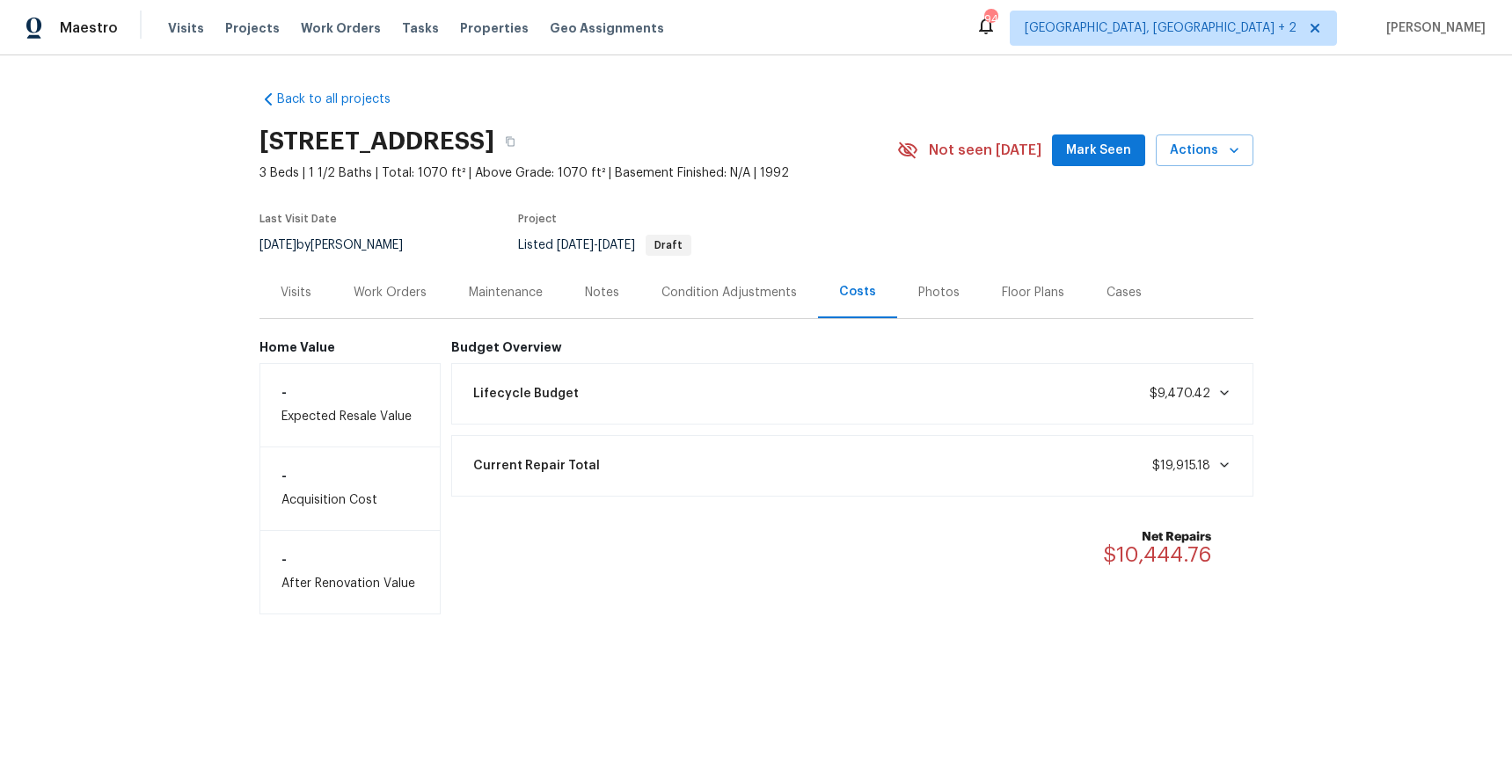
click at [918, 291] on div "Photos" at bounding box center [938, 293] width 41 height 17
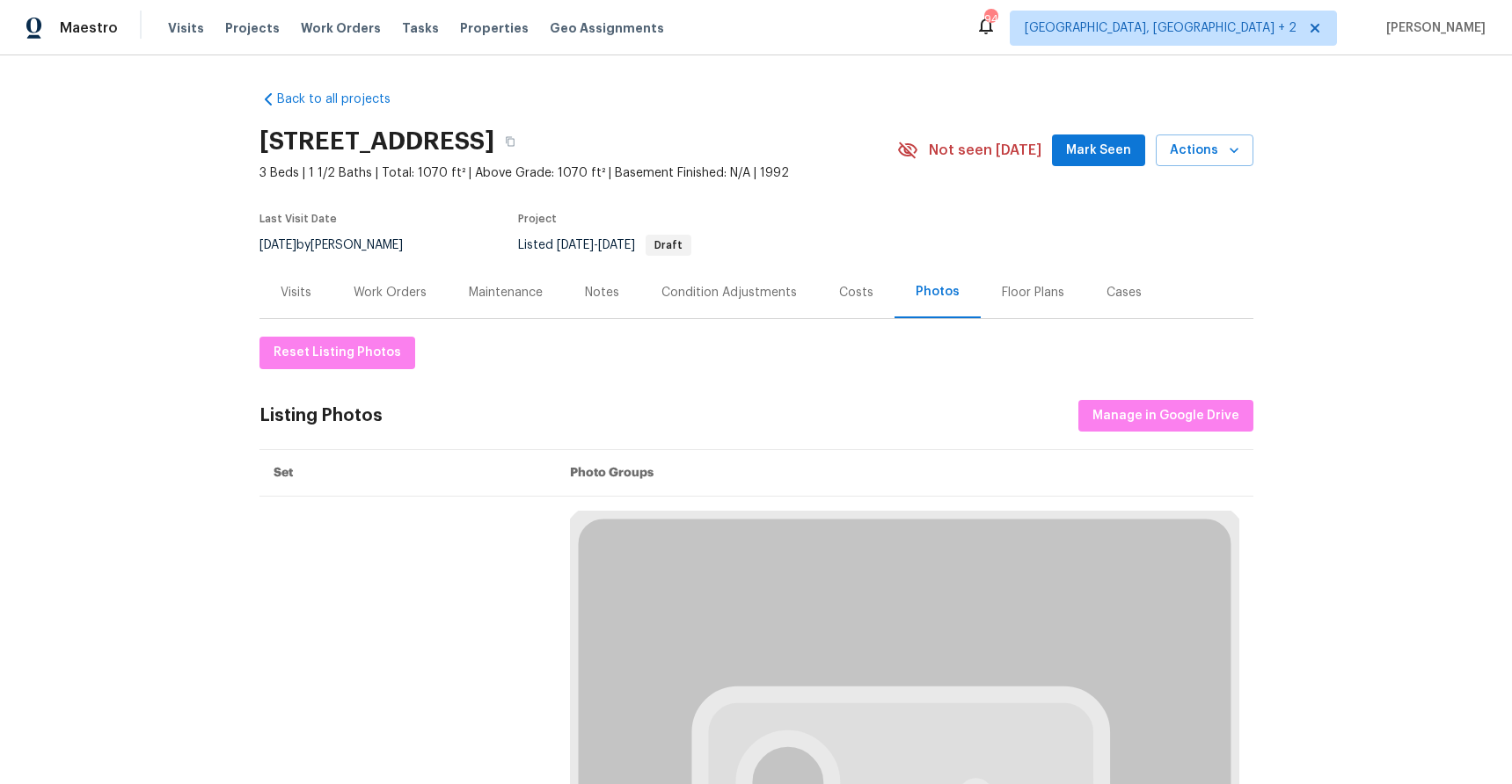
click at [858, 294] on div "Costs" at bounding box center [856, 293] width 34 height 17
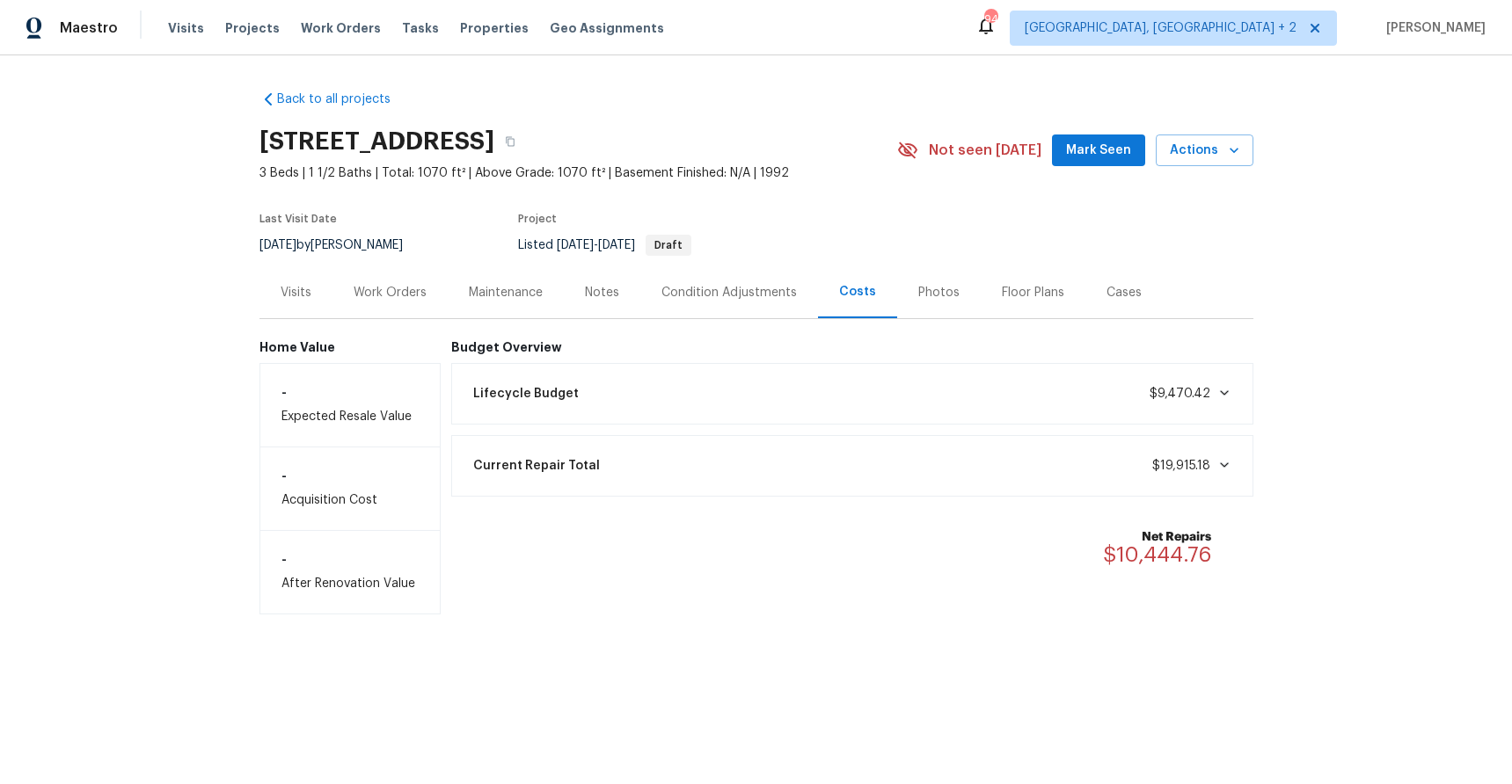
click at [1152, 473] on span "$19,915.18" at bounding box center [1191, 465] width 79 height 17
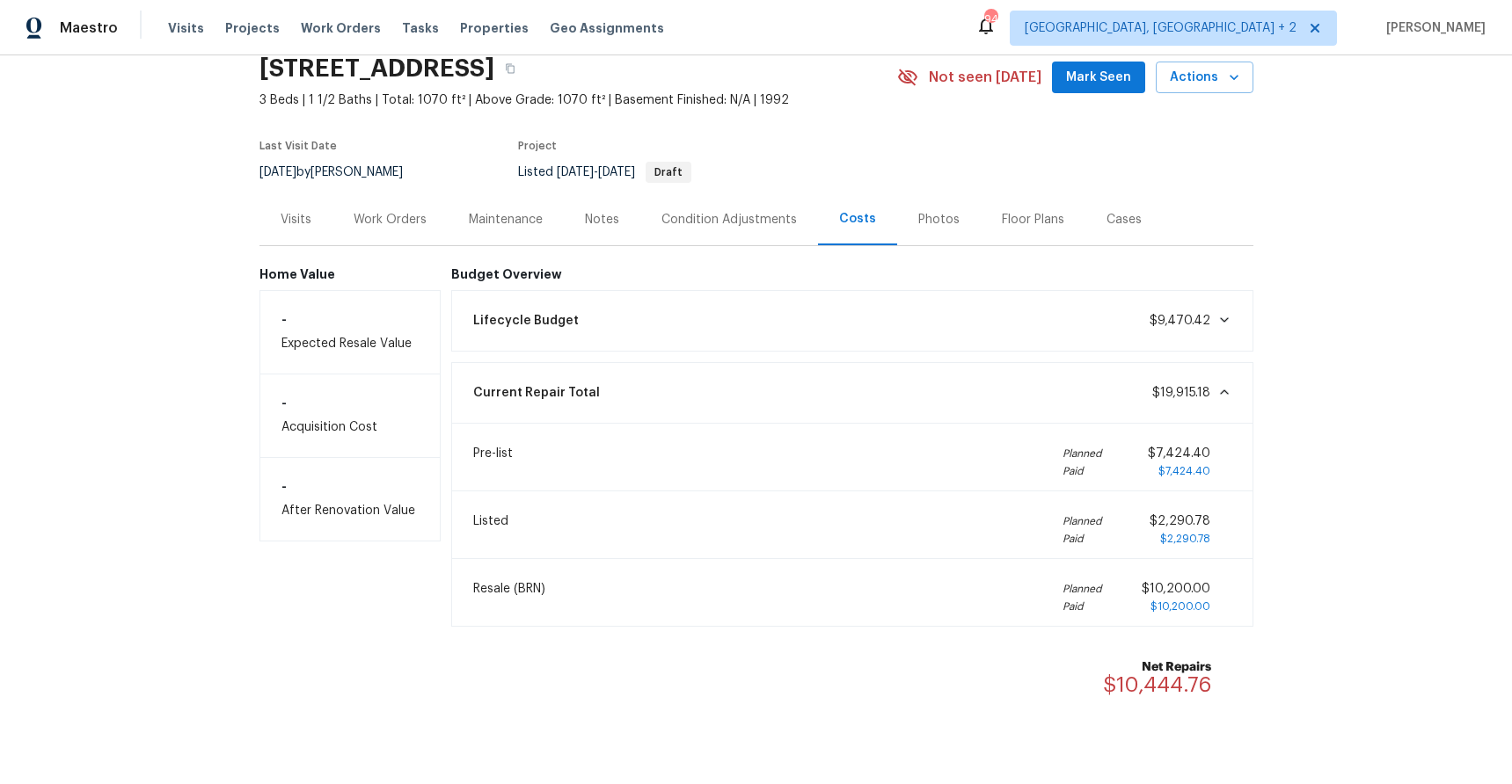
scroll to position [126, 0]
